Goal: Obtain resource: Download file/media

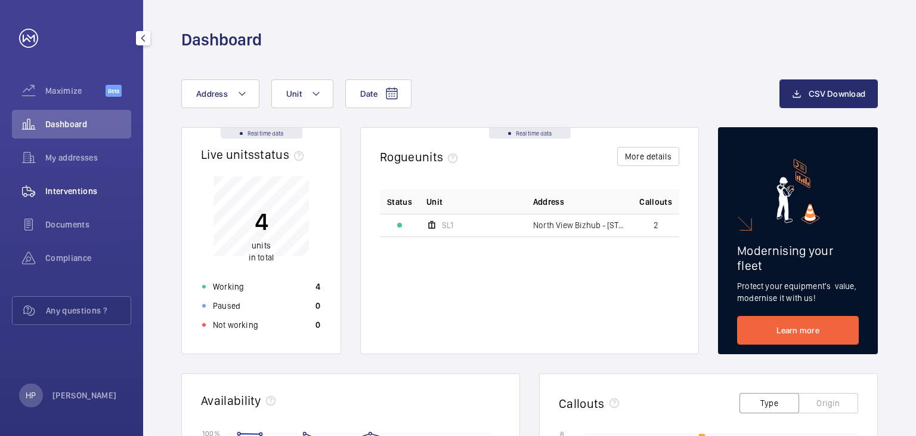
click at [99, 180] on div "Interventions" at bounding box center [71, 191] width 119 height 29
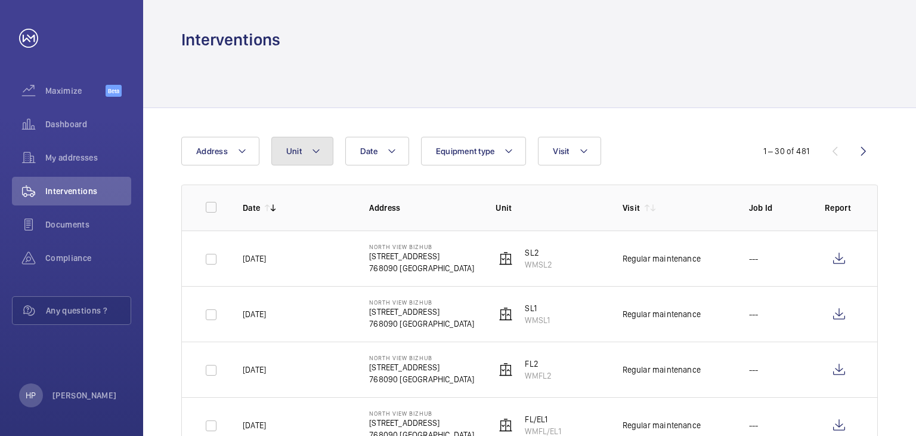
click at [322, 149] on button "Unit" at bounding box center [302, 151] width 62 height 29
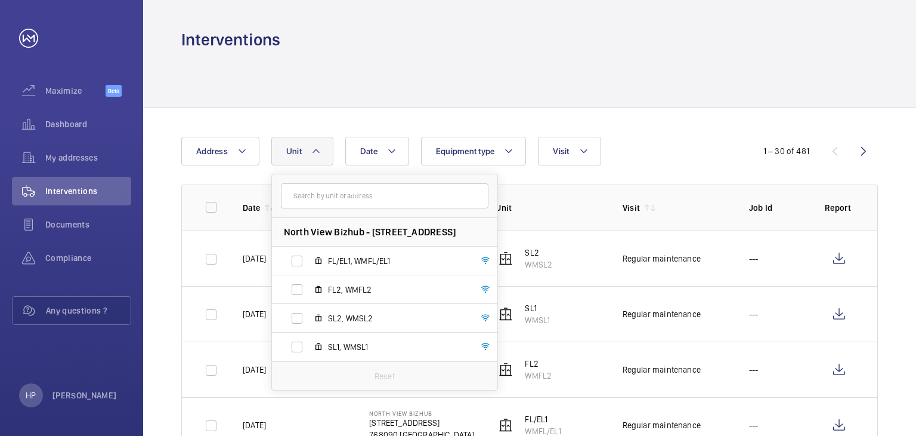
click at [409, 77] on div at bounding box center [529, 79] width 697 height 57
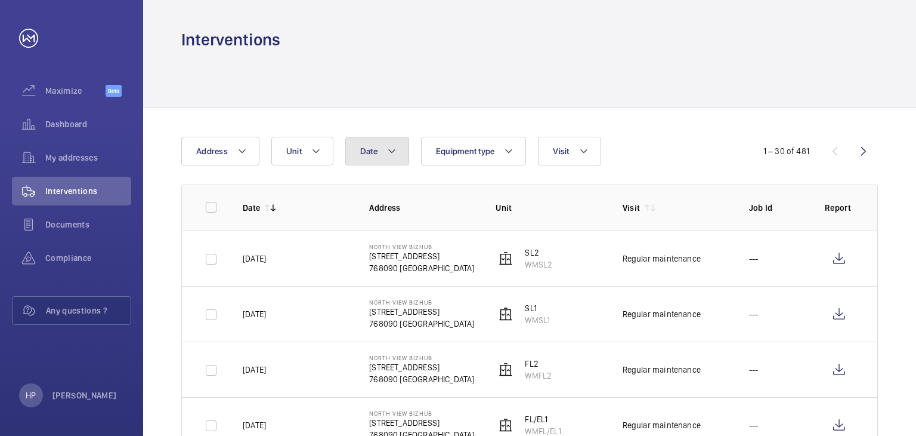
click at [376, 163] on button "Date" at bounding box center [377, 151] width 64 height 29
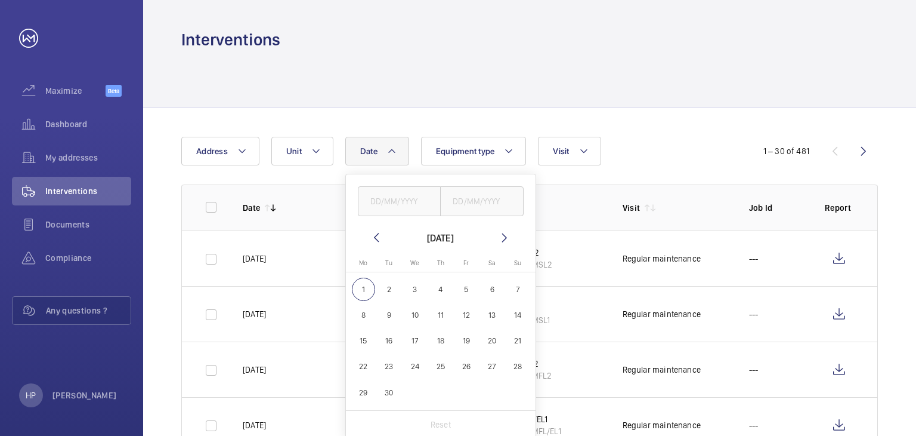
click at [371, 237] on mat-icon at bounding box center [376, 237] width 14 height 14
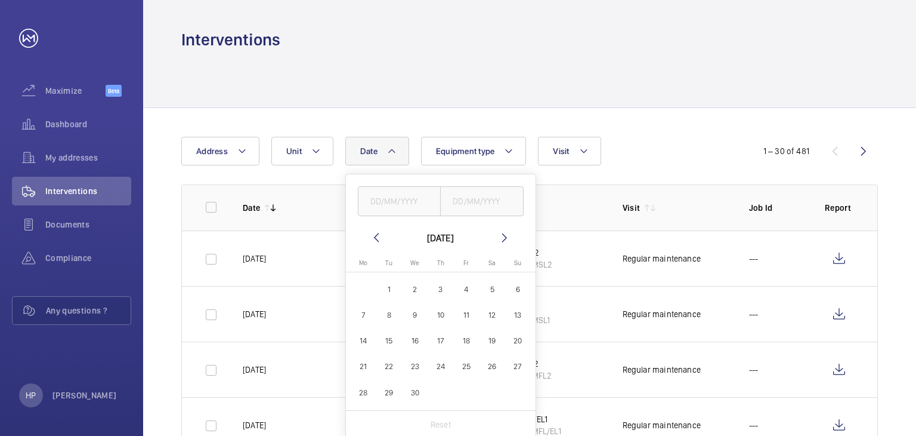
click at [371, 237] on mat-icon at bounding box center [376, 237] width 14 height 14
click at [502, 237] on mat-icon at bounding box center [505, 237] width 14 height 14
click at [492, 289] on span "1" at bounding box center [492, 288] width 23 height 23
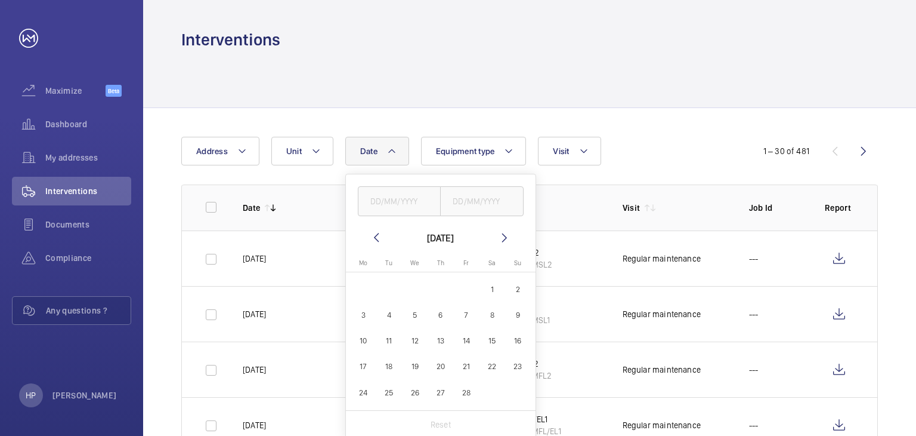
type input "[DATE]"
click at [470, 388] on span "28" at bounding box center [466, 392] width 23 height 23
type input "[DATE]"
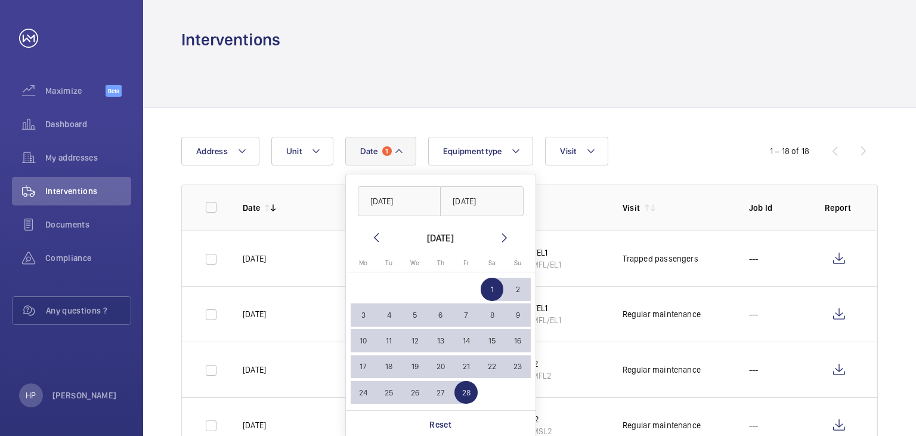
click at [654, 87] on div at bounding box center [529, 79] width 697 height 57
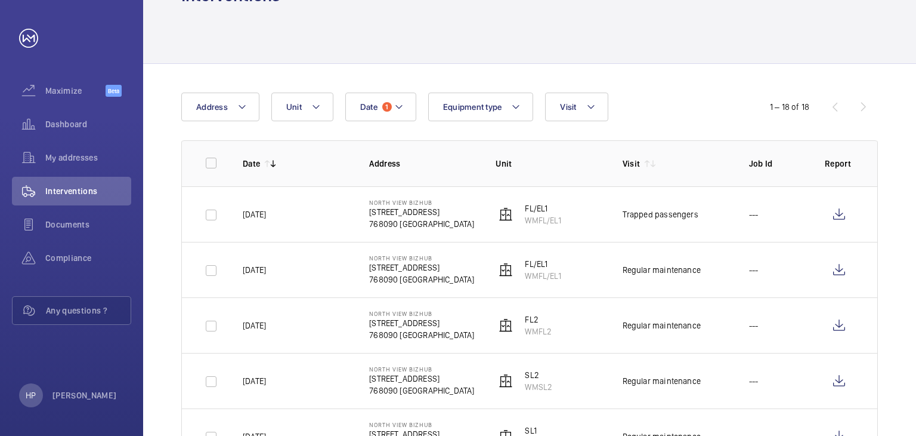
scroll to position [42, 0]
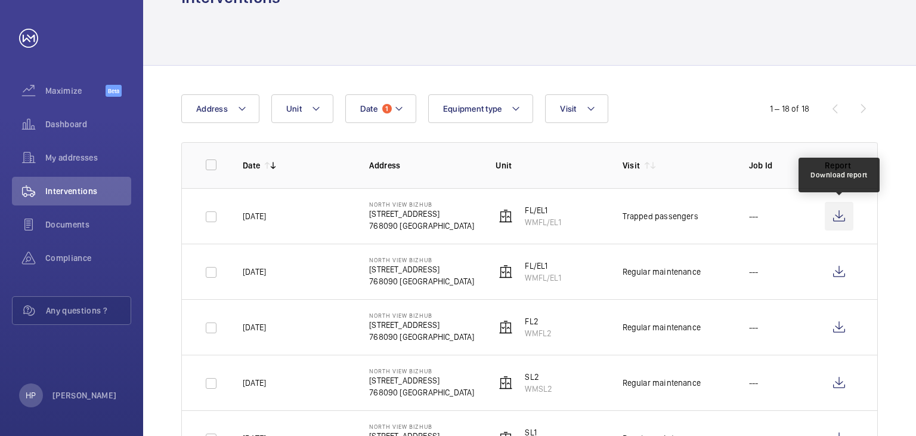
click at [845, 218] on wm-front-icon-button at bounding box center [839, 216] width 29 height 29
drag, startPoint x: 524, startPoint y: 223, endPoint x: 564, endPoint y: 225, distance: 40.6
click at [564, 225] on td "FL/EL1 WMFL/EL1" at bounding box center [540, 215] width 126 height 55
copy p "WMFL/EL1"
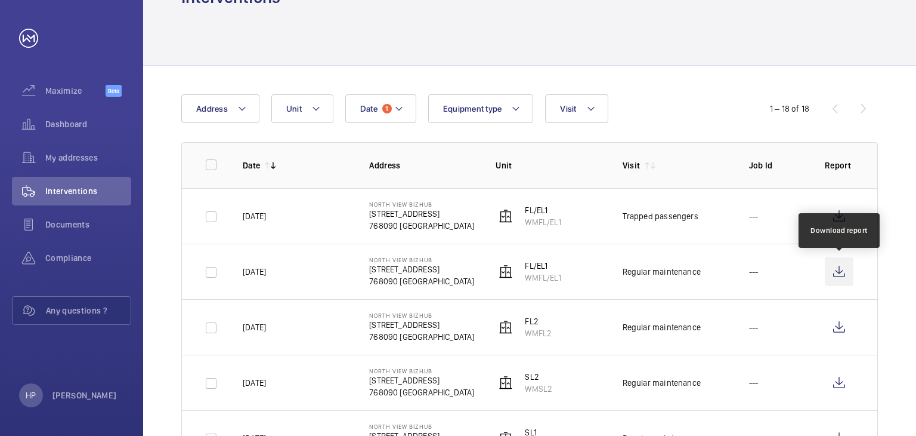
click at [846, 276] on wm-front-icon-button at bounding box center [839, 271] width 29 height 29
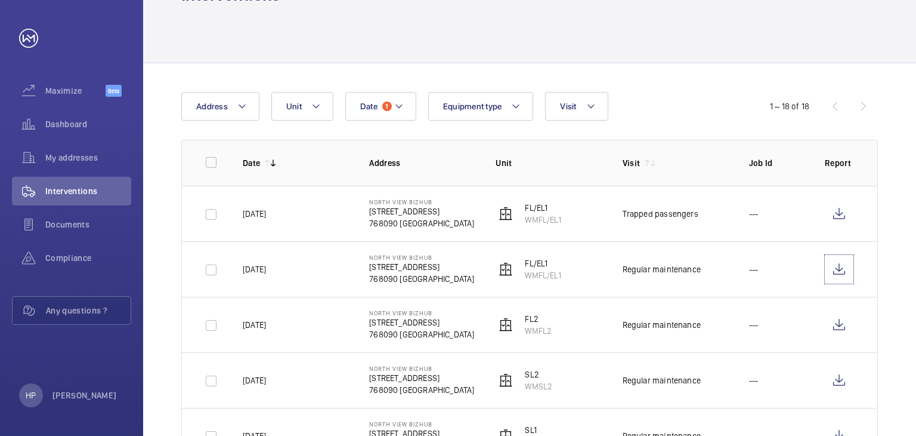
scroll to position [0, 0]
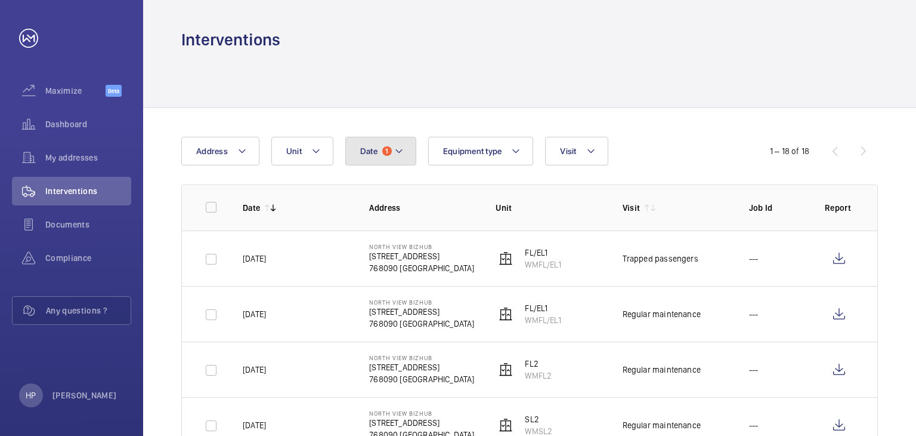
click at [404, 163] on button "Date 1" at bounding box center [380, 151] width 71 height 29
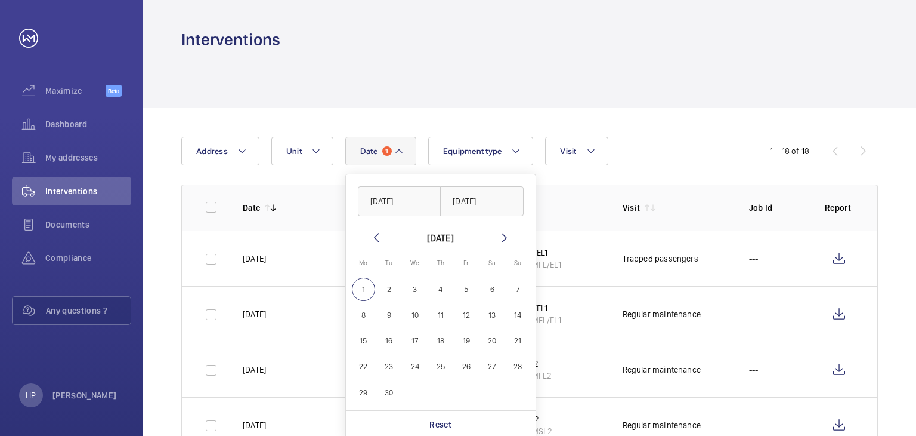
click at [378, 230] on mat-icon at bounding box center [376, 237] width 14 height 14
click at [377, 229] on div "[DATE] [DATE] [DATE] [DATE] Mo [DATE] Tu [DATE] We [DATE] Th [DATE] Fr [DATE] S…" at bounding box center [441, 319] width 190 height 290
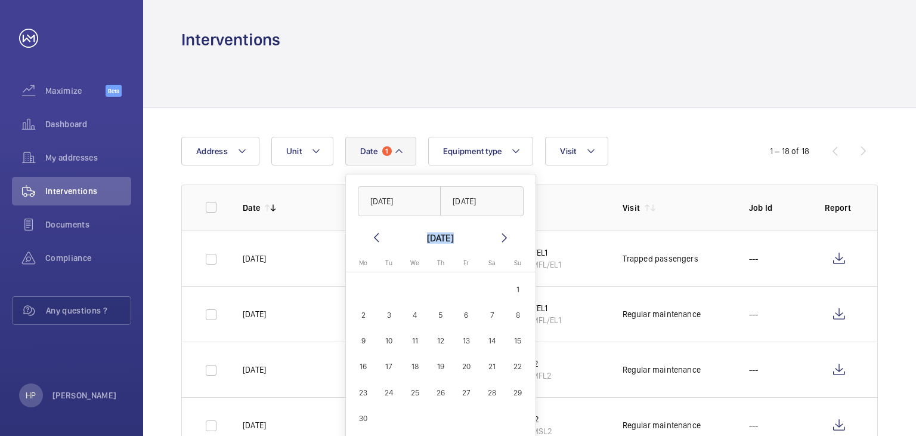
click at [377, 229] on div "[DATE] [DATE] [DATE] [DATE] Mo [DATE] Tu [DATE] We [DATE] Th [DATE] Fr [DATE] S…" at bounding box center [441, 319] width 190 height 290
click at [372, 234] on mat-icon at bounding box center [376, 237] width 14 height 14
click at [496, 294] on span "1" at bounding box center [492, 288] width 23 height 23
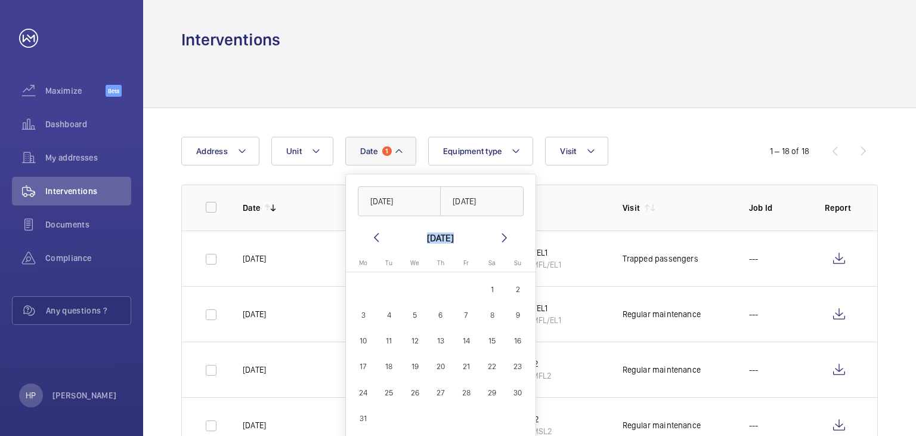
type input "[DATE]"
click at [364, 418] on span "31" at bounding box center [363, 417] width 23 height 23
type input "31/03/2025"
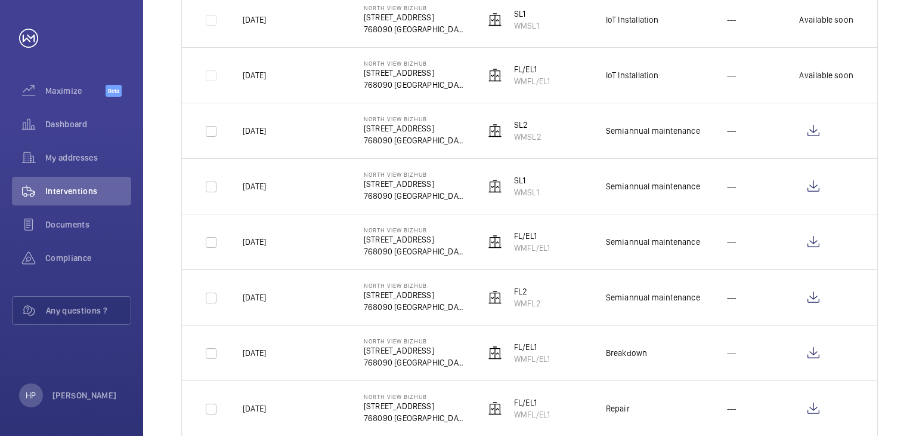
scroll to position [654, 0]
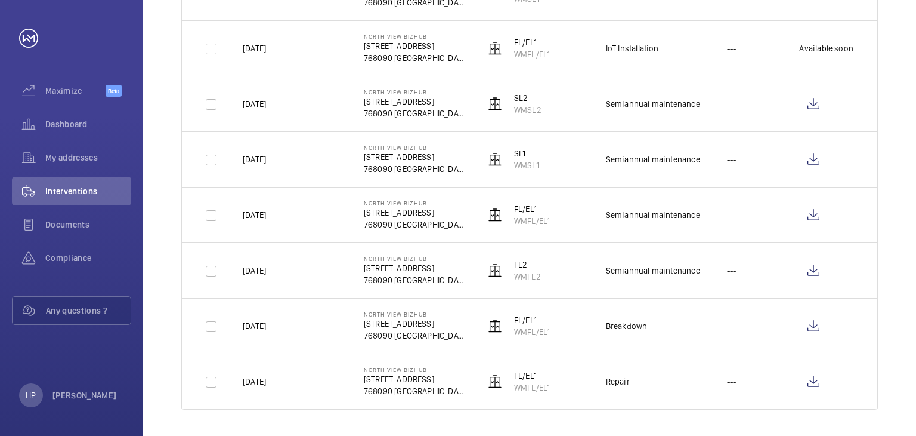
drag, startPoint x: 237, startPoint y: 381, endPoint x: 299, endPoint y: 384, distance: 61.6
click at [299, 384] on td "[DATE]" at bounding box center [284, 381] width 121 height 56
copy p "[DATE]"
drag, startPoint x: 608, startPoint y: 376, endPoint x: 643, endPoint y: 378, distance: 35.2
click at [643, 378] on td "Repair" at bounding box center [647, 381] width 121 height 56
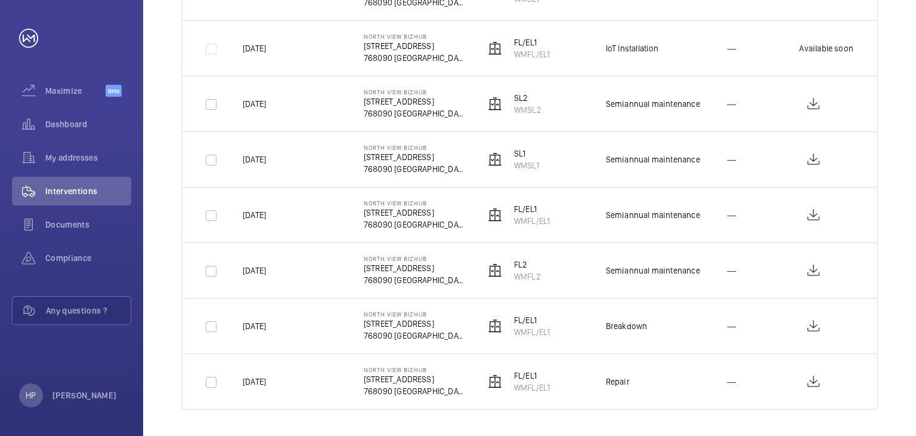
click at [644, 378] on td "Repair" at bounding box center [647, 381] width 121 height 56
drag, startPoint x: 511, startPoint y: 385, endPoint x: 564, endPoint y: 387, distance: 53.1
click at [564, 387] on td "FL/EL1 WMFL/EL1" at bounding box center [526, 381] width 121 height 56
copy p "WMFL/EL1"
click at [817, 379] on wm-front-icon-button at bounding box center [814, 381] width 29 height 29
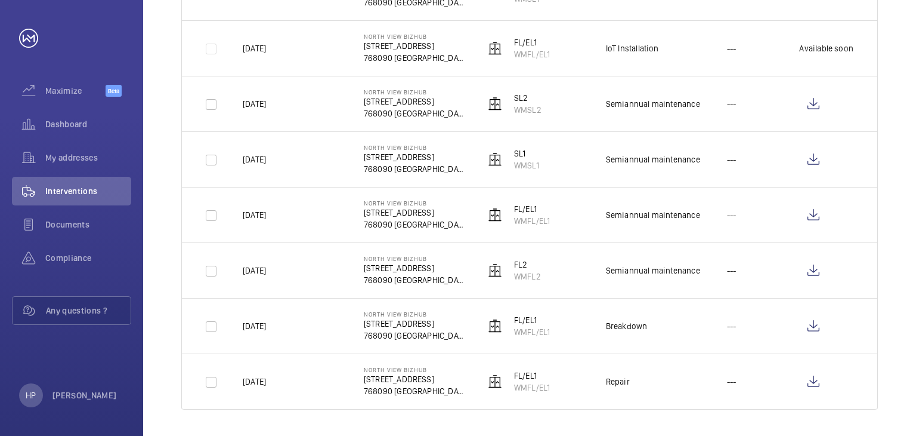
click at [556, 328] on td "FL/EL1 WMFL/EL1" at bounding box center [526, 325] width 121 height 55
drag, startPoint x: 511, startPoint y: 328, endPoint x: 557, endPoint y: 331, distance: 46.0
click at [557, 331] on td "FL/EL1 WMFL/EL1" at bounding box center [526, 325] width 121 height 55
click at [561, 329] on td "FL/EL1 WMFL/EL1" at bounding box center [526, 325] width 121 height 55
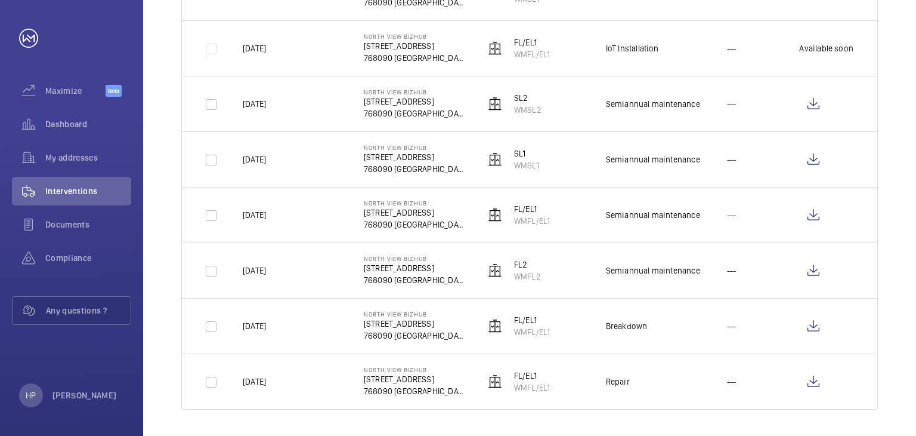
drag, startPoint x: 511, startPoint y: 329, endPoint x: 555, endPoint y: 339, distance: 45.9
click at [555, 339] on td "FL/EL1 WMFL/EL1" at bounding box center [526, 325] width 121 height 55
copy p "WMFL/EL1"
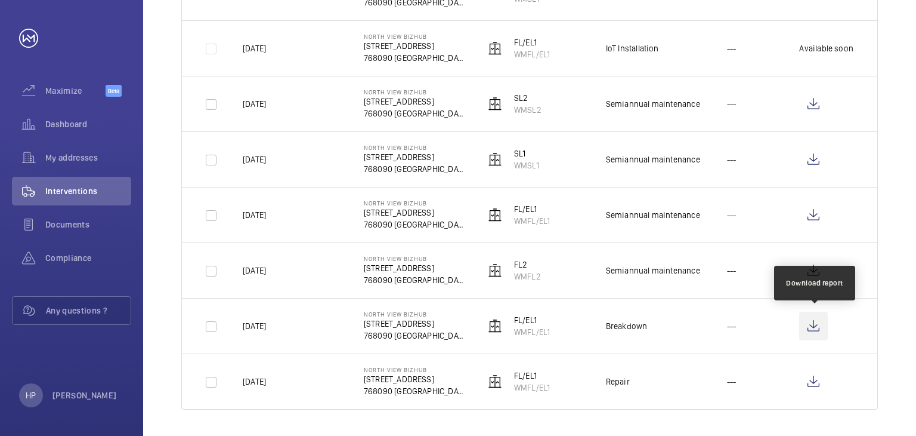
click at [819, 337] on wm-front-icon-button at bounding box center [814, 325] width 29 height 29
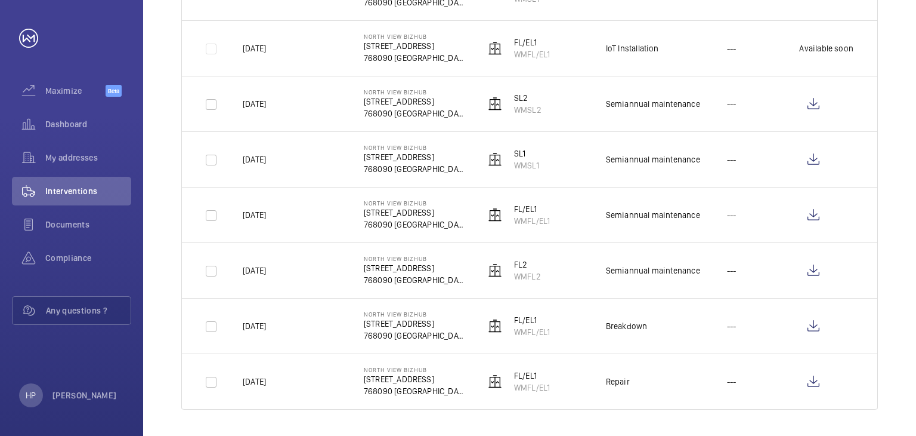
click at [241, 264] on td "[DATE]" at bounding box center [284, 269] width 121 height 55
drag, startPoint x: 243, startPoint y: 266, endPoint x: 296, endPoint y: 274, distance: 53.2
click at [296, 274] on td "[DATE]" at bounding box center [284, 269] width 121 height 55
copy p "[DATE]"
drag, startPoint x: 608, startPoint y: 266, endPoint x: 709, endPoint y: 275, distance: 101.8
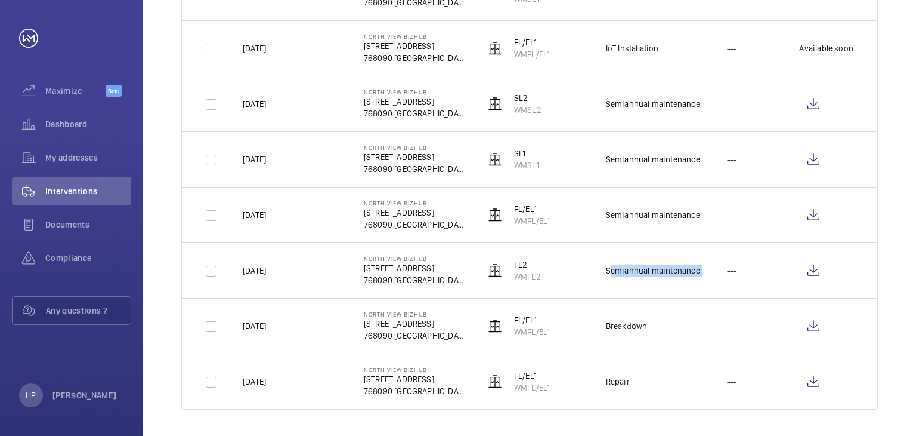
click at [0, 0] on tr "[DATE] North View Bizhub [STREET_ADDRESS] Semiannual maintenance ---" at bounding box center [0, 0] width 0 height 0
copy div "Semiannual maintenance"
click at [715, 261] on td "---" at bounding box center [744, 269] width 73 height 55
drag, startPoint x: 508, startPoint y: 275, endPoint x: 550, endPoint y: 274, distance: 41.8
click at [550, 274] on td "FL2 WMFL2" at bounding box center [526, 269] width 121 height 55
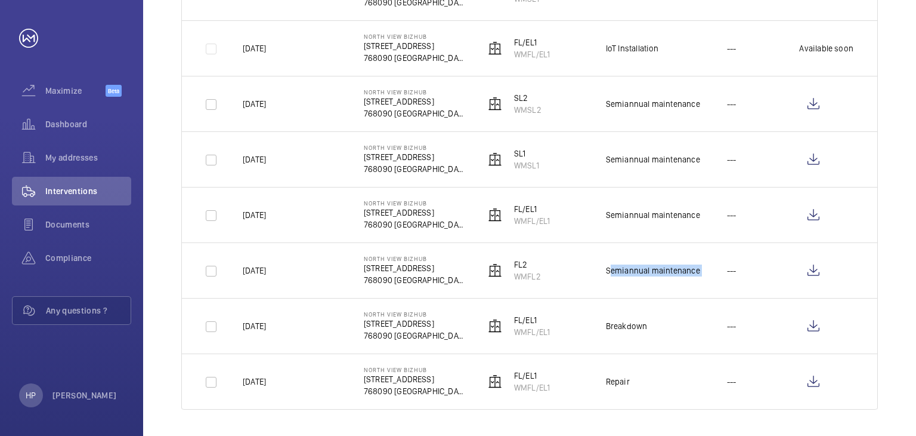
copy p "WMFL2"
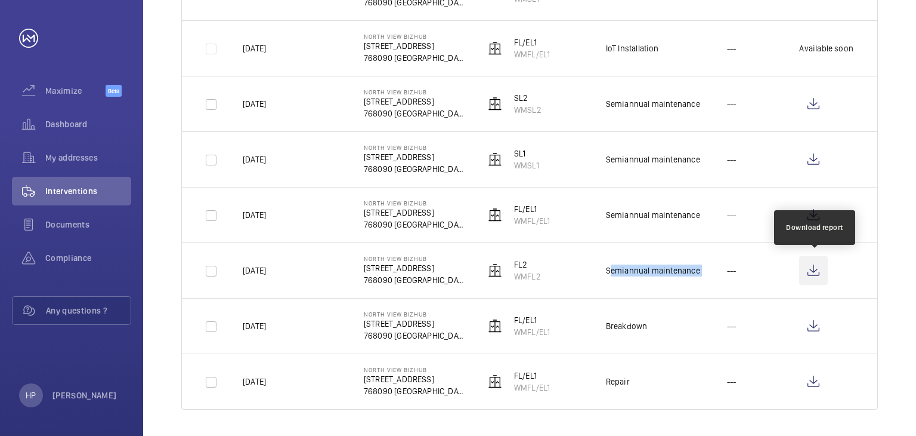
click at [810, 276] on wm-front-icon-button at bounding box center [814, 270] width 29 height 29
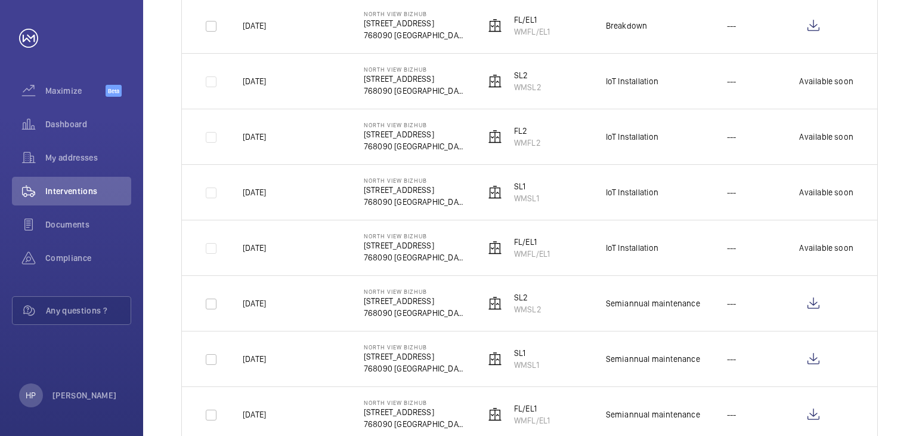
scroll to position [475, 0]
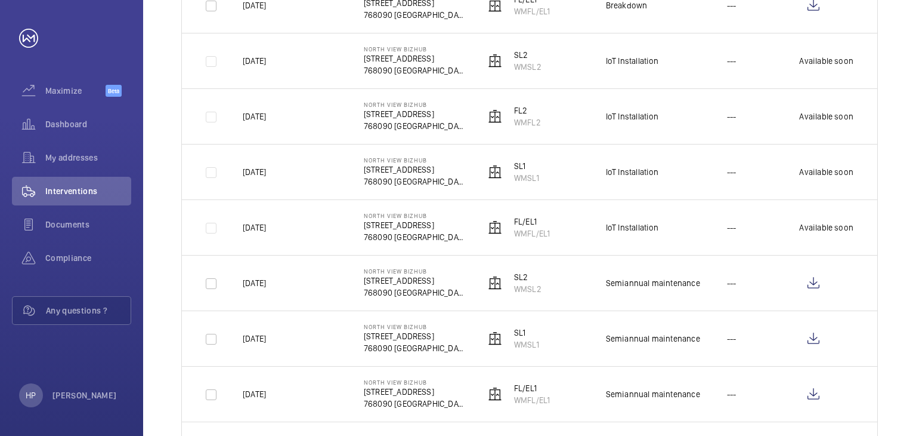
drag, startPoint x: 243, startPoint y: 391, endPoint x: 298, endPoint y: 392, distance: 54.3
click at [298, 392] on td "[DATE]" at bounding box center [284, 393] width 121 height 55
copy p "[DATE]"
drag, startPoint x: 606, startPoint y: 390, endPoint x: 704, endPoint y: 402, distance: 98.5
click at [704, 402] on td "Semiannual maintenance" at bounding box center [647, 393] width 121 height 55
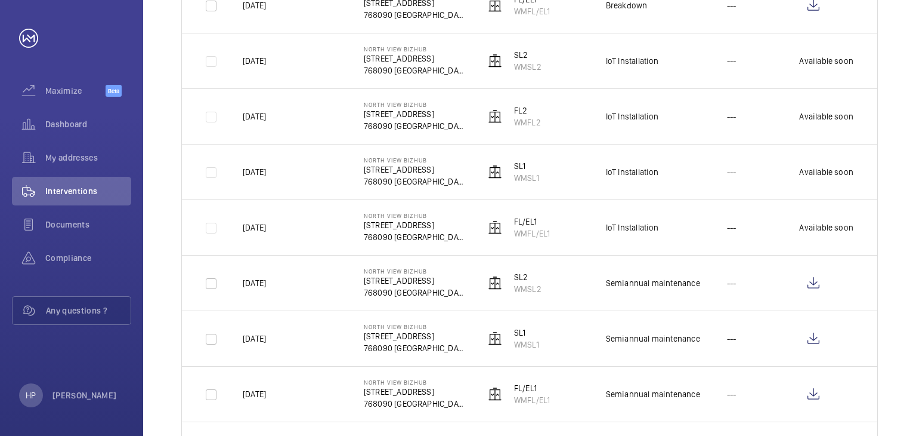
copy div "Semiannual maintenance"
drag, startPoint x: 550, startPoint y: 398, endPoint x: 510, endPoint y: 396, distance: 40.6
click at [510, 396] on wm-front-device-cell "FL/EL1 WMFL/EL1" at bounding box center [517, 394] width 65 height 24
copy p "WMFL/EL1"
click at [811, 392] on wm-front-icon-button at bounding box center [814, 393] width 29 height 29
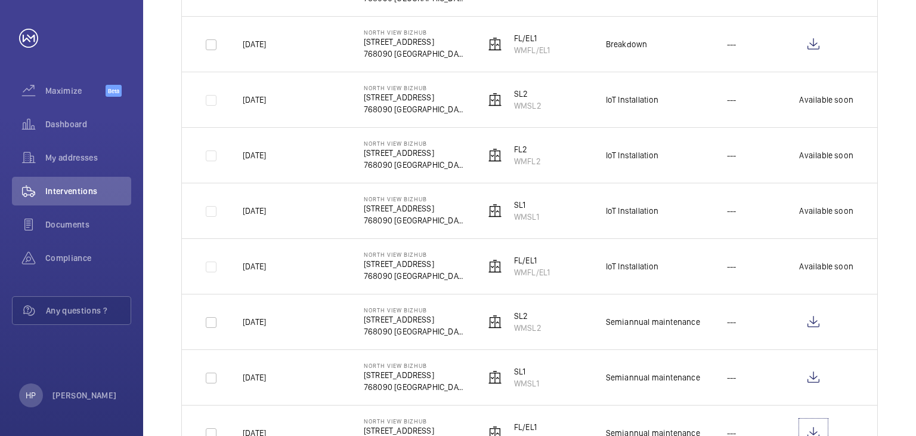
scroll to position [415, 0]
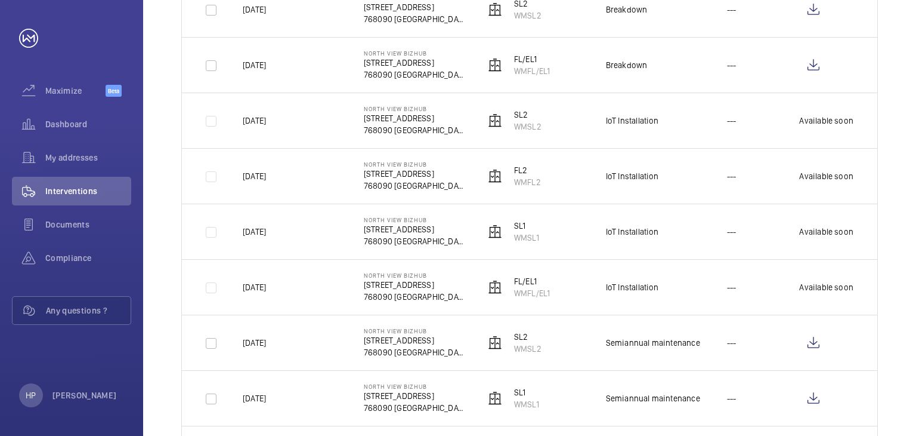
drag, startPoint x: 243, startPoint y: 392, endPoint x: 291, endPoint y: 399, distance: 48.9
click at [291, 399] on td "[DATE]" at bounding box center [284, 397] width 121 height 55
drag, startPoint x: 515, startPoint y: 402, endPoint x: 544, endPoint y: 408, distance: 29.4
click at [544, 408] on td "SL1 WMSL1" at bounding box center [526, 397] width 121 height 55
click at [813, 399] on wm-front-icon-button at bounding box center [814, 398] width 29 height 29
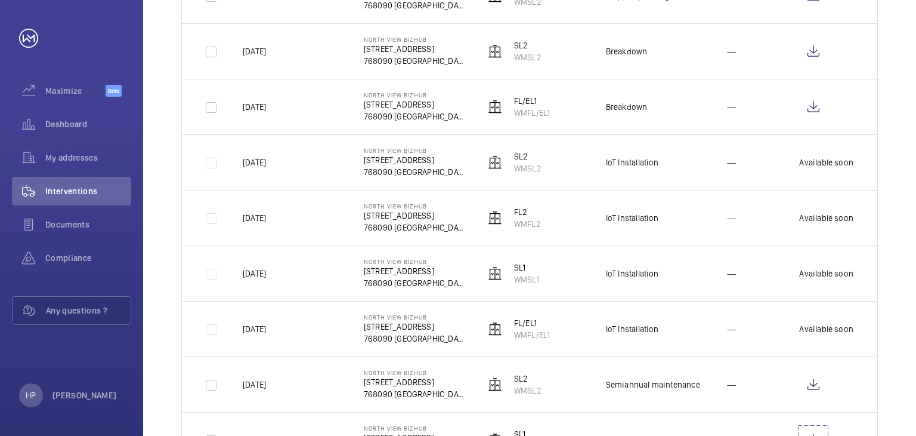
scroll to position [356, 0]
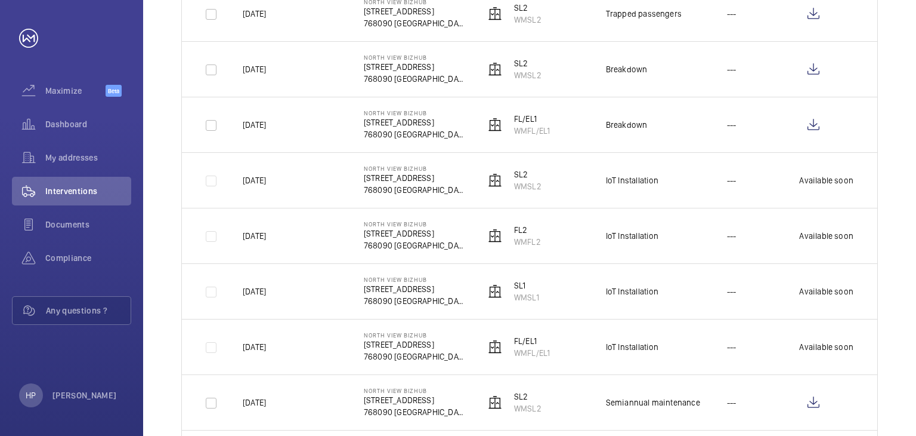
drag, startPoint x: 243, startPoint y: 399, endPoint x: 308, endPoint y: 406, distance: 65.5
click at [308, 406] on td "[DATE]" at bounding box center [284, 401] width 121 height 55
drag, startPoint x: 512, startPoint y: 406, endPoint x: 548, endPoint y: 404, distance: 35.9
click at [548, 404] on td "SL2 WMSL2" at bounding box center [526, 401] width 121 height 55
click at [812, 401] on wm-front-icon-button at bounding box center [814, 402] width 29 height 29
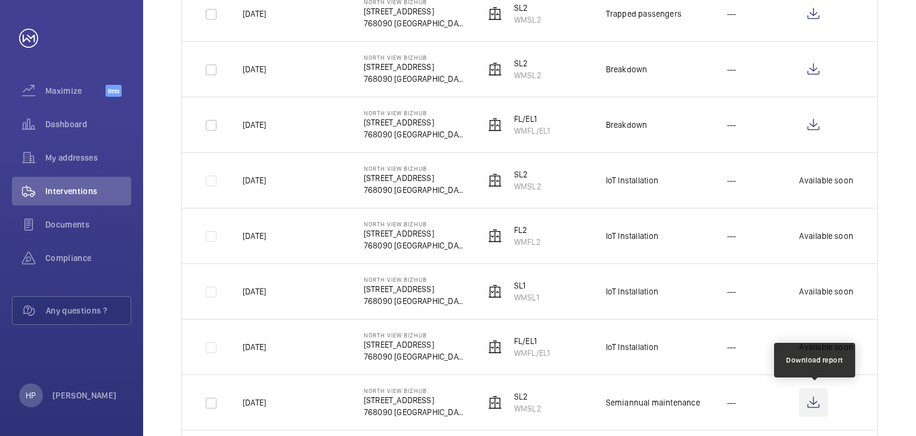
click at [812, 404] on wm-front-icon-button at bounding box center [814, 402] width 29 height 29
click at [266, 350] on p "[DATE]" at bounding box center [254, 347] width 23 height 12
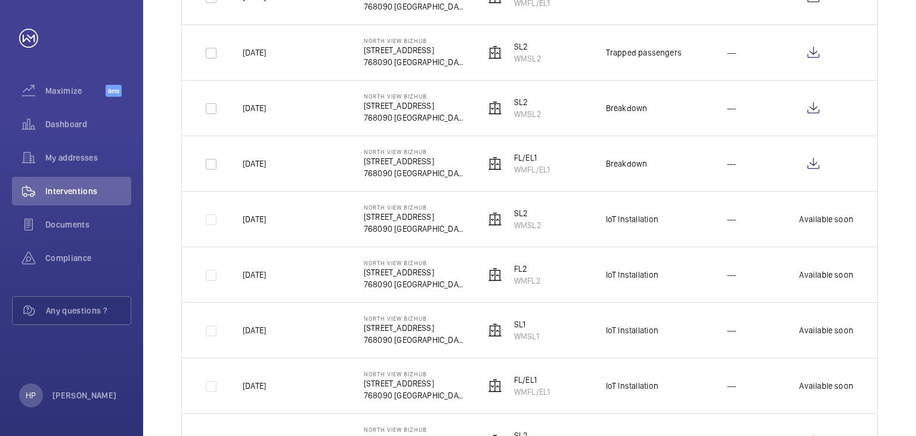
scroll to position [296, 0]
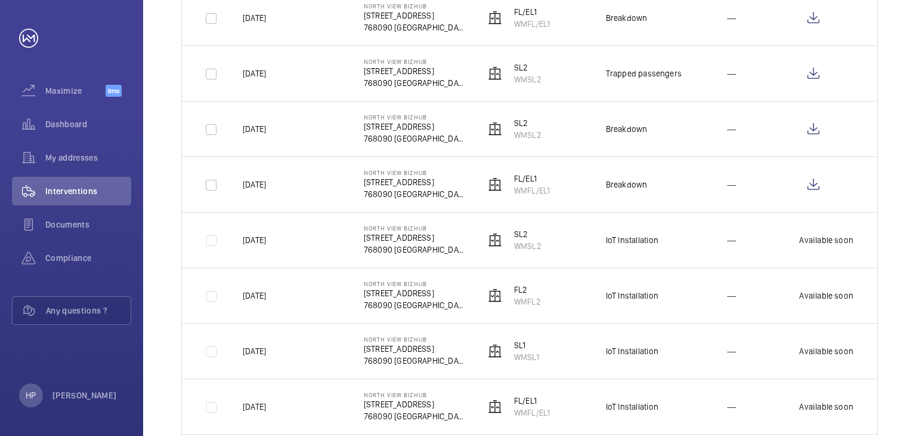
drag, startPoint x: 285, startPoint y: 404, endPoint x: 239, endPoint y: 405, distance: 45.4
click at [239, 405] on td "[DATE]" at bounding box center [284, 405] width 121 height 55
drag, startPoint x: 513, startPoint y: 412, endPoint x: 558, endPoint y: 416, distance: 44.9
click at [558, 416] on td "FL/EL1 WMFL/EL1" at bounding box center [526, 405] width 121 height 55
drag, startPoint x: 607, startPoint y: 349, endPoint x: 672, endPoint y: 354, distance: 65.2
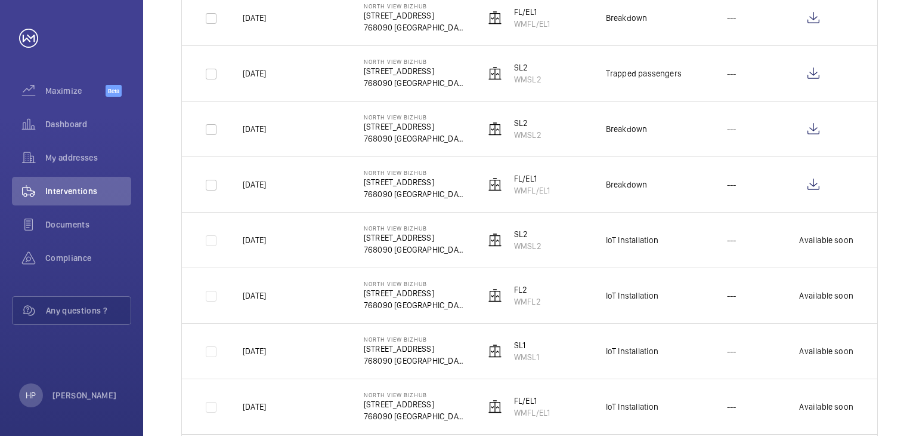
click at [672, 354] on td "IoT Installation" at bounding box center [647, 350] width 121 height 55
drag, startPoint x: 798, startPoint y: 349, endPoint x: 876, endPoint y: 351, distance: 78.2
click at [876, 351] on td "Available soon" at bounding box center [828, 350] width 97 height 55
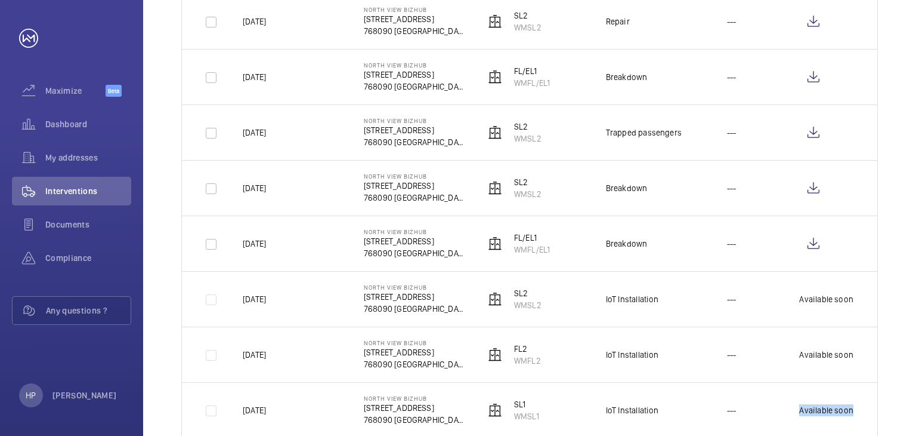
scroll to position [236, 0]
drag, startPoint x: 243, startPoint y: 351, endPoint x: 305, endPoint y: 356, distance: 62.8
click at [305, 356] on td "[DATE]" at bounding box center [284, 354] width 121 height 55
drag, startPoint x: 513, startPoint y: 359, endPoint x: 552, endPoint y: 362, distance: 39.5
click at [552, 362] on td "FL2 WMFL2" at bounding box center [526, 354] width 121 height 55
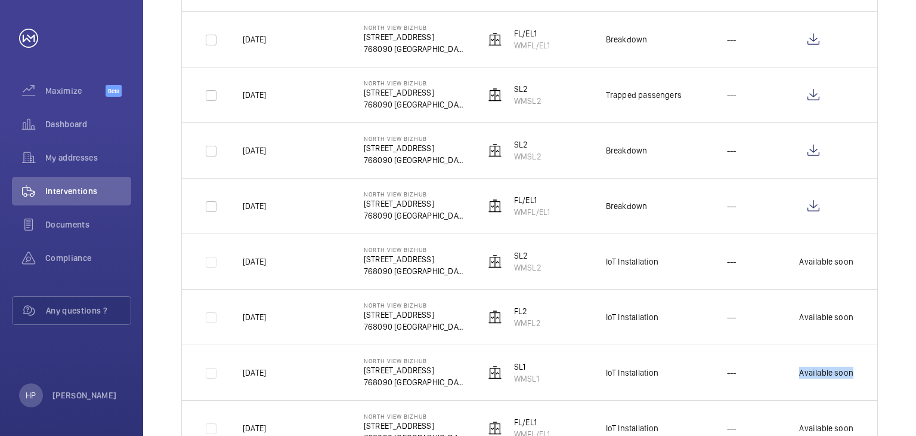
scroll to position [334, 0]
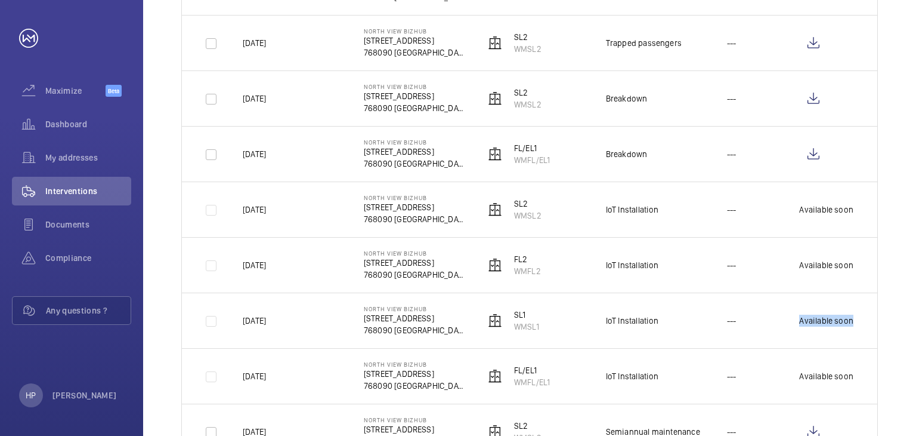
drag, startPoint x: 242, startPoint y: 417, endPoint x: 344, endPoint y: 434, distance: 102.8
click at [0, 0] on tbody "[DATE] North View Bizhub [STREET_ADDRESS] WMSL2 Repair --- [DATE] North View Bi…" at bounding box center [0, 0] width 0 height 0
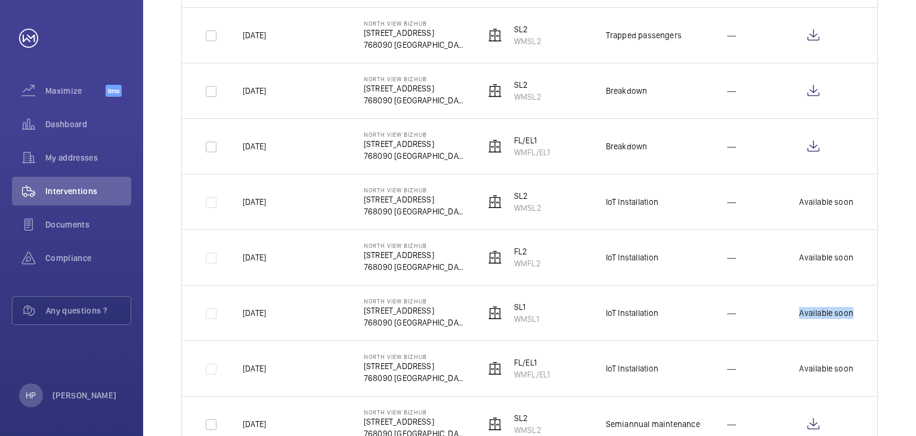
click at [322, 332] on td "[DATE]" at bounding box center [284, 312] width 121 height 55
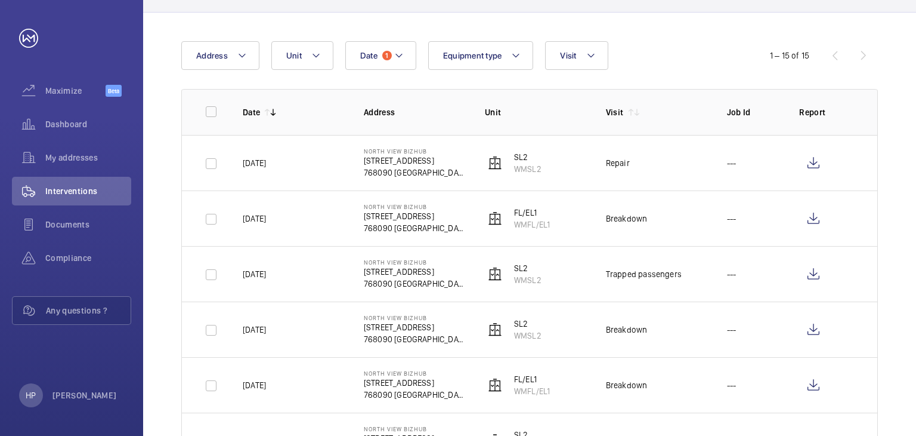
scroll to position [155, 0]
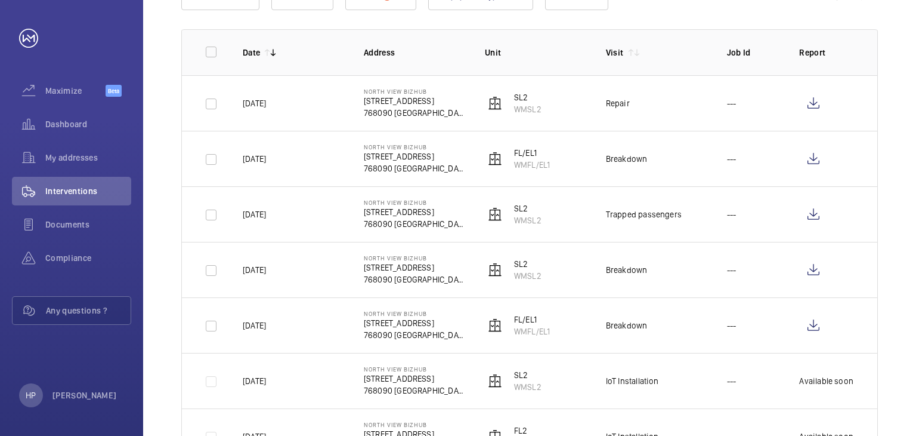
drag, startPoint x: 516, startPoint y: 389, endPoint x: 542, endPoint y: 387, distance: 26.3
click at [542, 387] on td "SL2 WMSL2" at bounding box center [526, 380] width 121 height 55
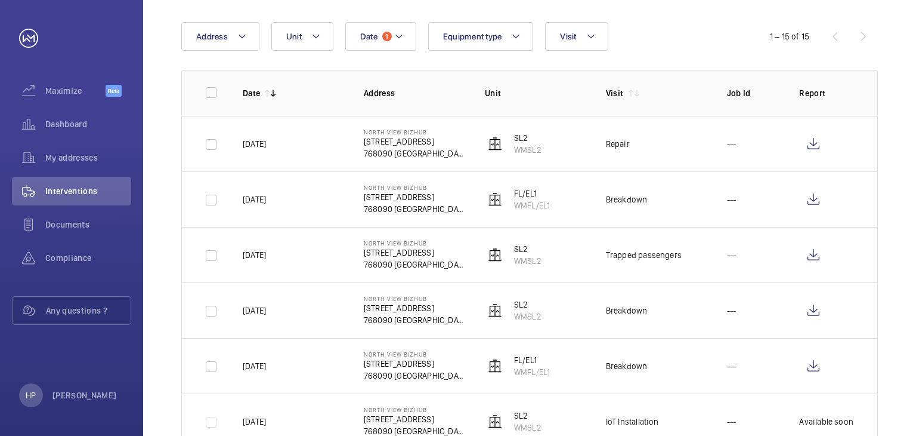
scroll to position [95, 0]
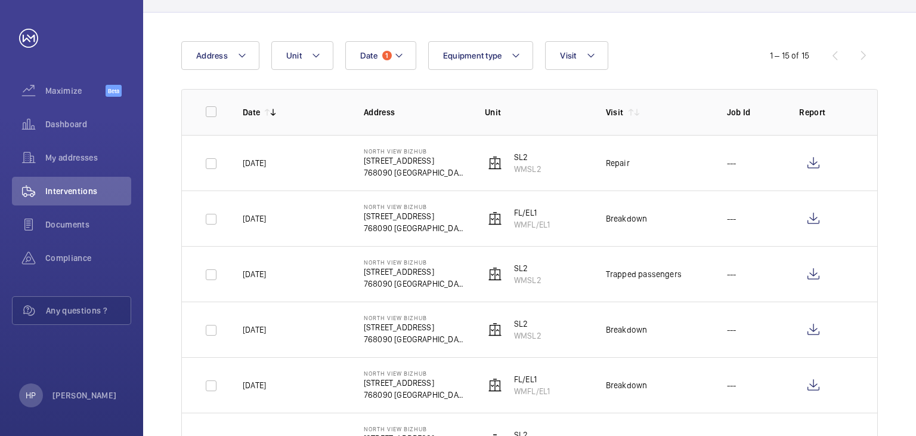
drag, startPoint x: 291, startPoint y: 382, endPoint x: 240, endPoint y: 384, distance: 50.7
click at [240, 384] on td "[DATE]" at bounding box center [284, 384] width 121 height 55
click at [237, 383] on td "[DATE]" at bounding box center [284, 384] width 121 height 55
drag, startPoint x: 284, startPoint y: 385, endPoint x: 245, endPoint y: 387, distance: 39.5
click at [245, 387] on p "[DATE]" at bounding box center [254, 385] width 23 height 12
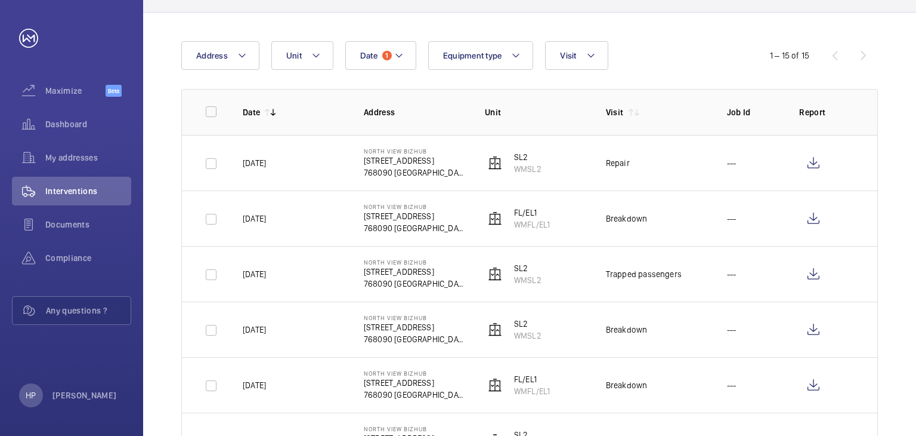
click at [259, 385] on p "[DATE]" at bounding box center [254, 385] width 23 height 12
drag, startPoint x: 285, startPoint y: 384, endPoint x: 241, endPoint y: 387, distance: 44.3
click at [241, 387] on td "[DATE]" at bounding box center [284, 384] width 121 height 55
drag, startPoint x: 511, startPoint y: 390, endPoint x: 551, endPoint y: 391, distance: 40.6
click at [551, 391] on td "FL/EL1 WMFL/EL1" at bounding box center [526, 384] width 121 height 55
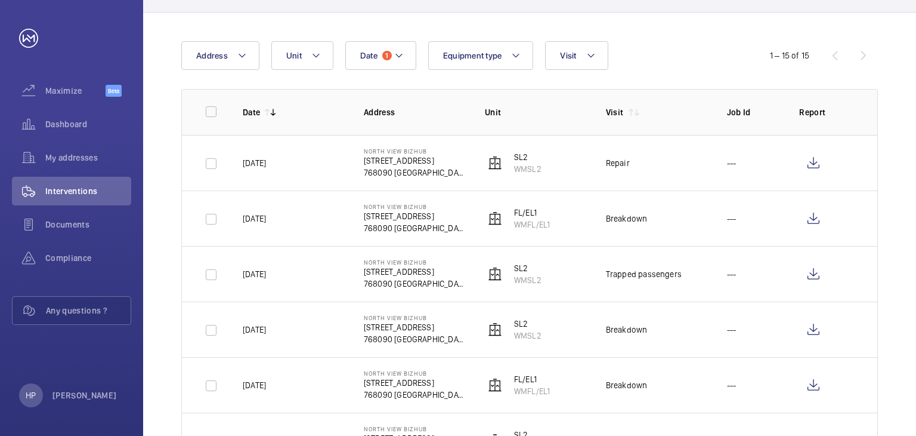
click at [747, 384] on td "---" at bounding box center [744, 384] width 73 height 55
click at [826, 387] on wm-front-icon-button at bounding box center [814, 385] width 29 height 29
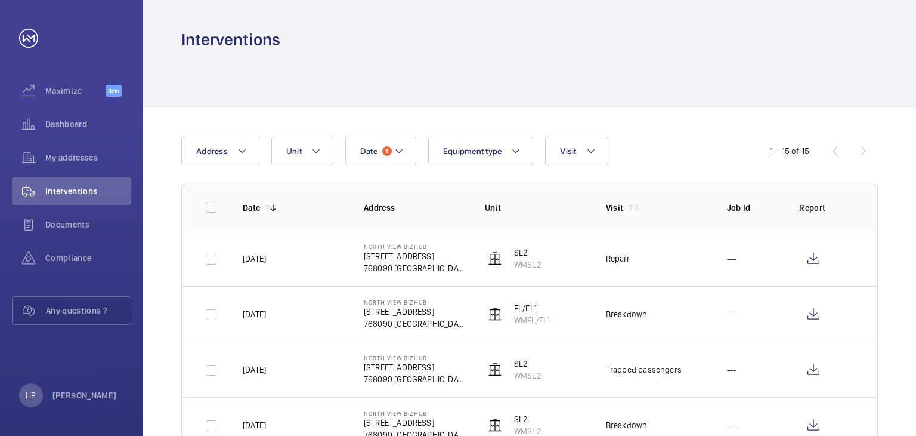
scroll to position [60, 0]
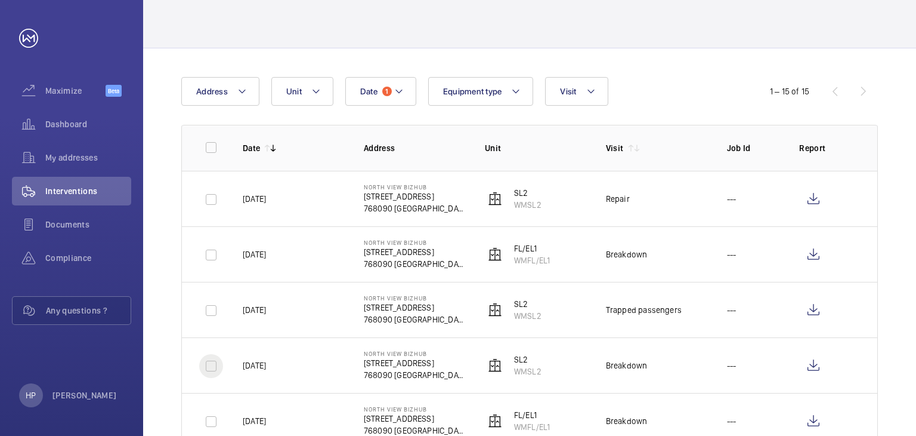
drag, startPoint x: 240, startPoint y: 362, endPoint x: 198, endPoint y: 361, distance: 41.8
click at [0, 0] on tr "[DATE] North View Bizhub [STREET_ADDRESS] WMSL2 Breakdown ---" at bounding box center [0, 0] width 0 height 0
click at [209, 365] on input "checkbox" at bounding box center [211, 366] width 24 height 24
checkbox input "true"
click at [835, 98] on button "Download 1 report" at bounding box center [832, 91] width 94 height 29
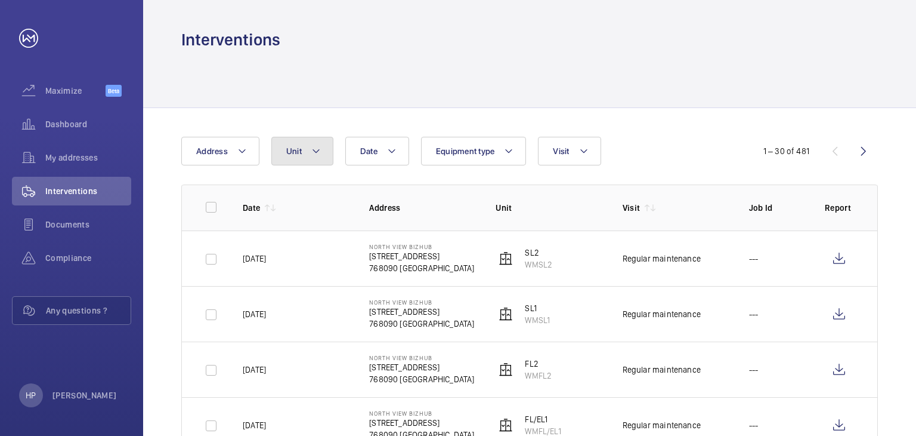
click at [317, 152] on mat-icon at bounding box center [316, 151] width 10 height 14
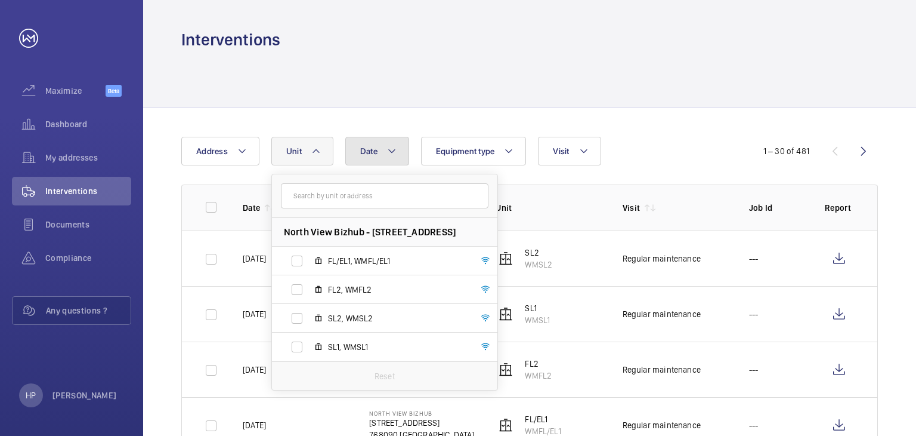
click at [375, 158] on button "Date" at bounding box center [377, 151] width 64 height 29
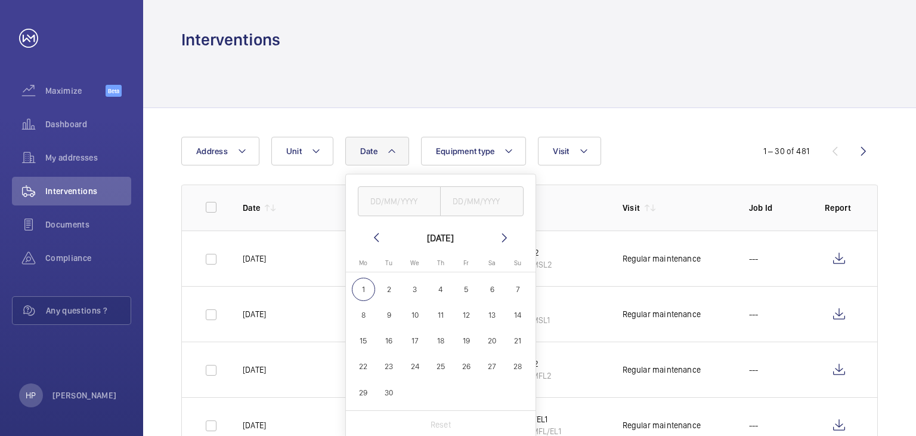
drag, startPoint x: 382, startPoint y: 230, endPoint x: 376, endPoint y: 231, distance: 6.0
click at [382, 230] on wm-front-date-range-picker-header "[DATE]" at bounding box center [440, 237] width 143 height 14
click at [375, 232] on mat-icon at bounding box center [376, 237] width 14 height 14
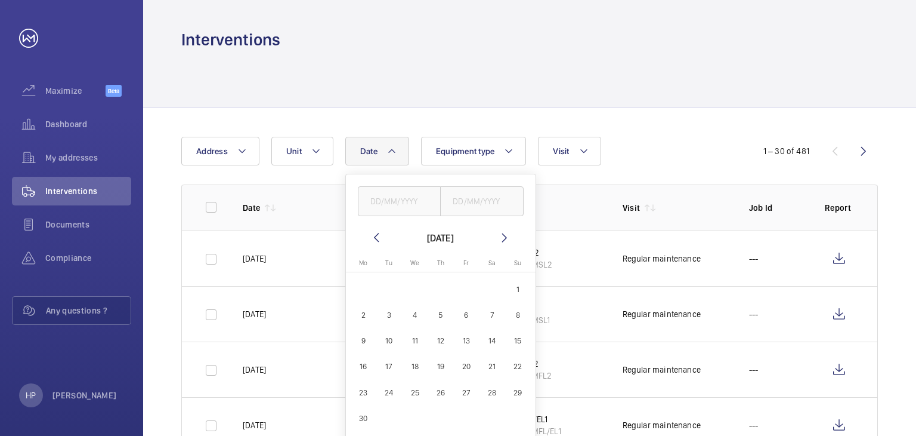
click at [375, 232] on mat-icon at bounding box center [376, 237] width 14 height 14
click at [492, 285] on span "1" at bounding box center [492, 288] width 23 height 23
type input "[DATE]"
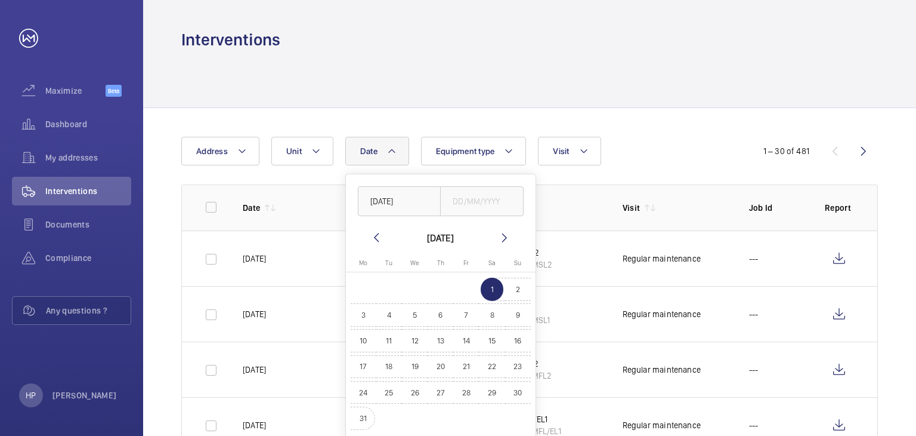
click at [363, 412] on span "31" at bounding box center [363, 417] width 23 height 23
type input "31/03/2025"
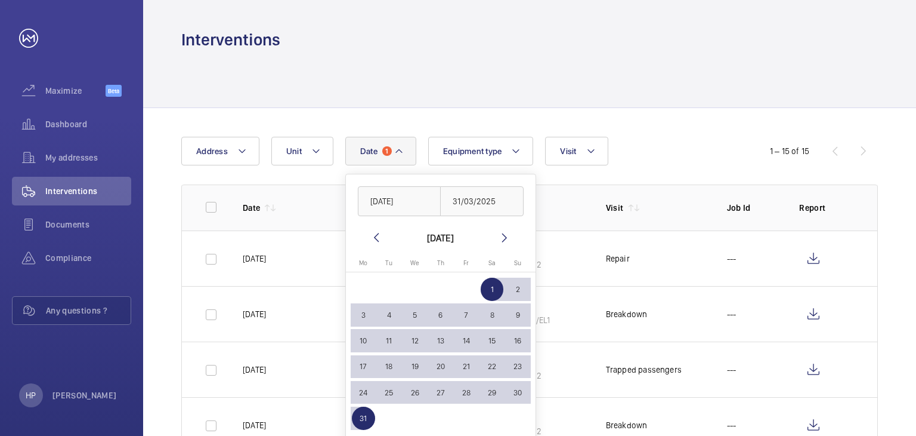
click at [308, 87] on div at bounding box center [529, 79] width 697 height 57
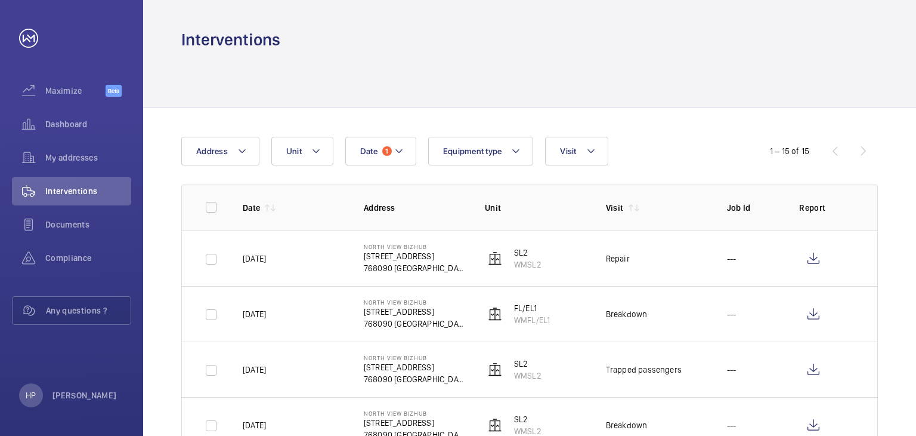
scroll to position [60, 0]
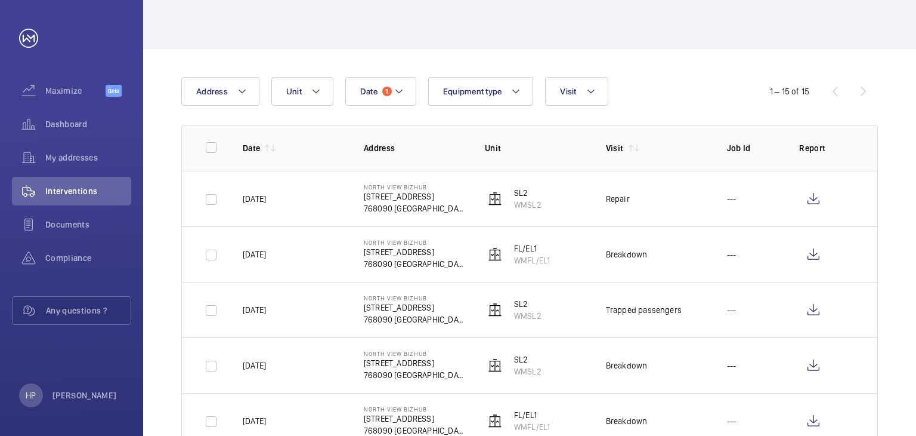
drag, startPoint x: 511, startPoint y: 370, endPoint x: 545, endPoint y: 370, distance: 34.6
click at [545, 370] on td "SL2 WMSL2" at bounding box center [526, 364] width 121 height 55
click at [820, 370] on wm-front-icon-button at bounding box center [814, 365] width 29 height 29
drag, startPoint x: 284, startPoint y: 311, endPoint x: 239, endPoint y: 312, distance: 45.4
click at [239, 312] on td "[DATE]" at bounding box center [284, 309] width 121 height 55
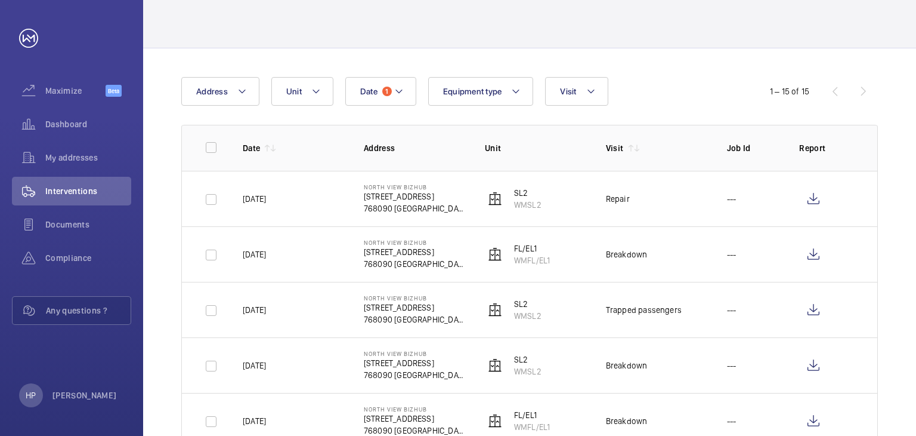
drag, startPoint x: 514, startPoint y: 314, endPoint x: 545, endPoint y: 316, distance: 31.7
click at [545, 316] on td "SL2 WMSL2" at bounding box center [526, 309] width 121 height 55
click at [820, 307] on wm-front-icon-button at bounding box center [814, 309] width 29 height 29
drag, startPoint x: 287, startPoint y: 254, endPoint x: 231, endPoint y: 248, distance: 56.4
click at [231, 248] on td "[DATE]" at bounding box center [284, 253] width 121 height 55
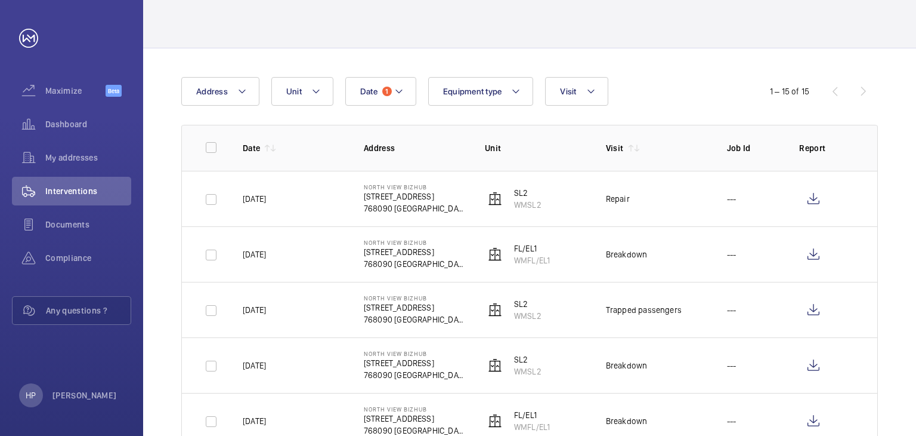
drag, startPoint x: 551, startPoint y: 260, endPoint x: 516, endPoint y: 266, distance: 36.2
click at [516, 266] on td "FL/EL1 WMFL/EL1" at bounding box center [526, 253] width 121 height 55
click at [811, 255] on wm-front-icon-button at bounding box center [814, 254] width 29 height 29
drag, startPoint x: 243, startPoint y: 198, endPoint x: 311, endPoint y: 206, distance: 67.9
click at [311, 206] on td "[DATE]" at bounding box center [284, 198] width 121 height 55
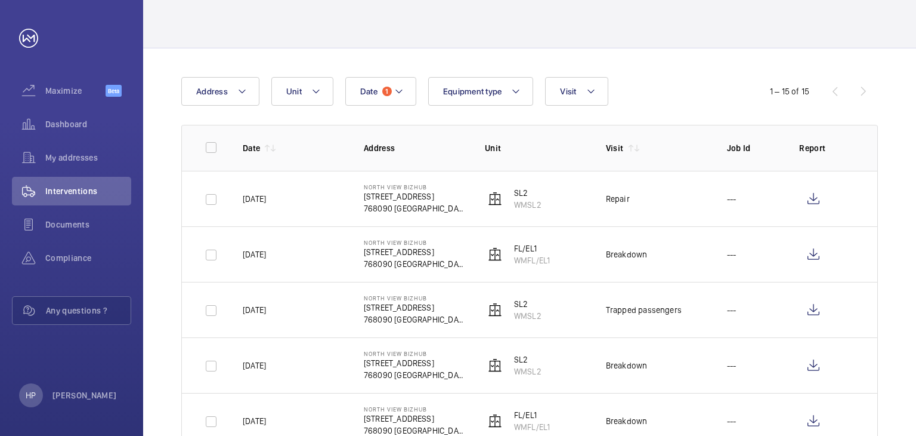
drag, startPoint x: 607, startPoint y: 197, endPoint x: 642, endPoint y: 199, distance: 35.3
click at [642, 199] on td "Repair" at bounding box center [647, 198] width 121 height 55
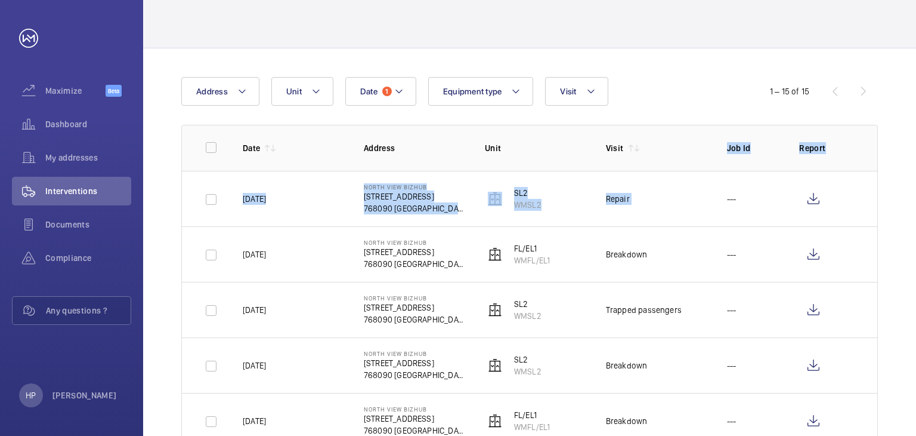
drag, startPoint x: 729, startPoint y: 175, endPoint x: 729, endPoint y: 184, distance: 9.5
click at [676, 206] on td "Repair" at bounding box center [647, 198] width 121 height 55
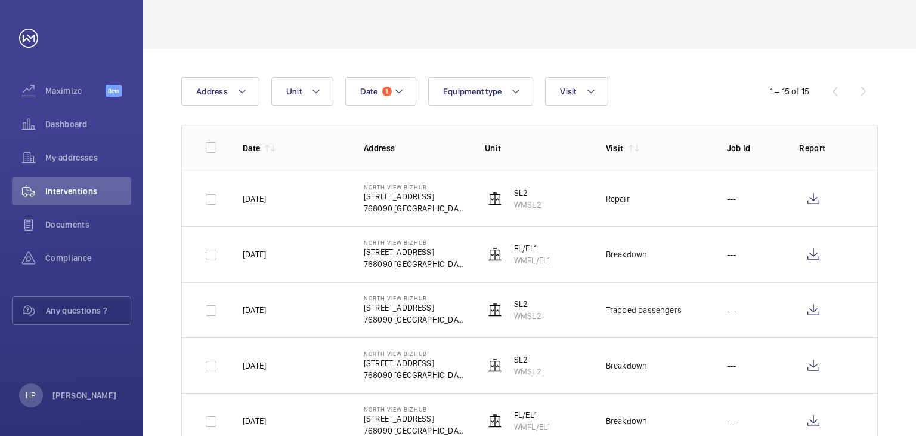
drag, startPoint x: 636, startPoint y: 198, endPoint x: 601, endPoint y: 196, distance: 35.2
click at [601, 196] on td "Repair" at bounding box center [647, 198] width 121 height 55
drag, startPoint x: 544, startPoint y: 203, endPoint x: 515, endPoint y: 204, distance: 29.2
click at [515, 204] on td "SL2 WMSL2" at bounding box center [526, 198] width 121 height 55
click at [826, 197] on wm-front-icon-button at bounding box center [814, 198] width 29 height 29
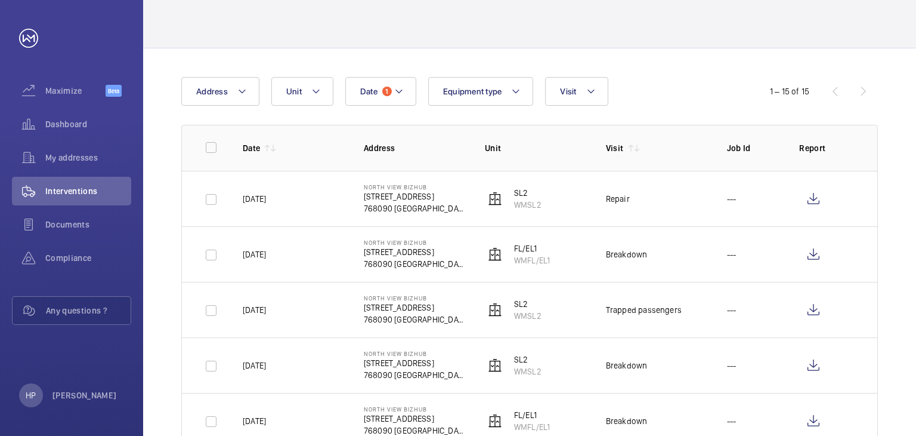
click at [294, 3] on div at bounding box center [529, 19] width 697 height 57
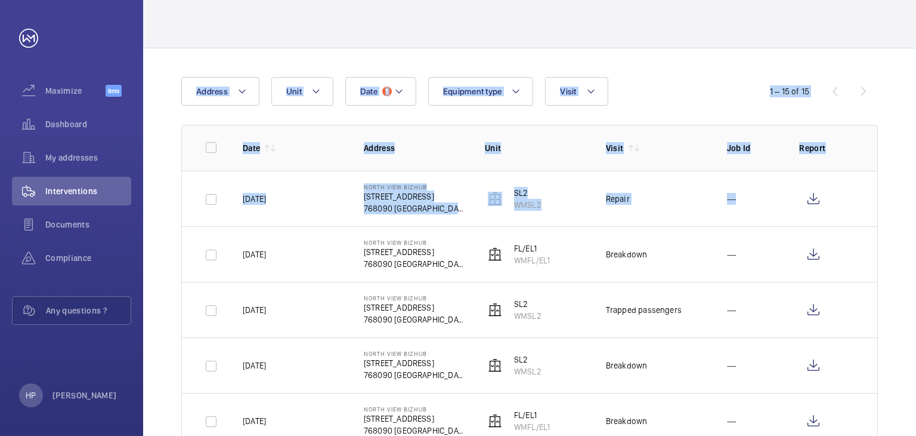
drag, startPoint x: 915, startPoint y: 180, endPoint x: 425, endPoint y: 3, distance: 520.9
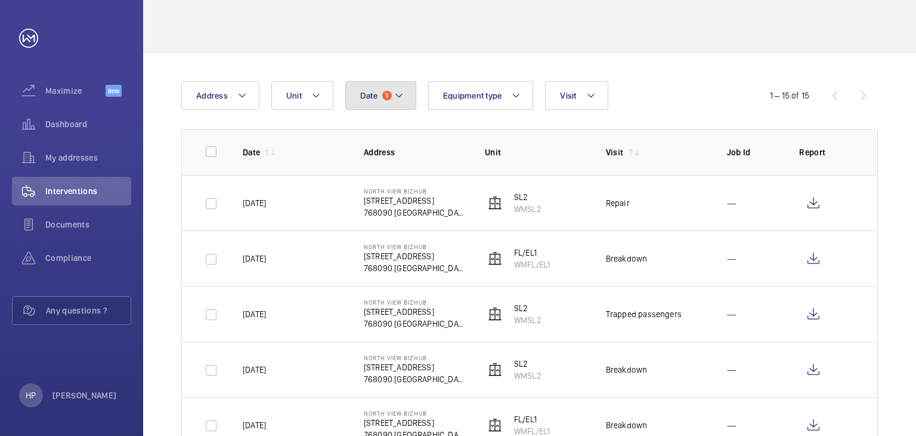
click at [386, 104] on button "Date 1" at bounding box center [380, 95] width 71 height 29
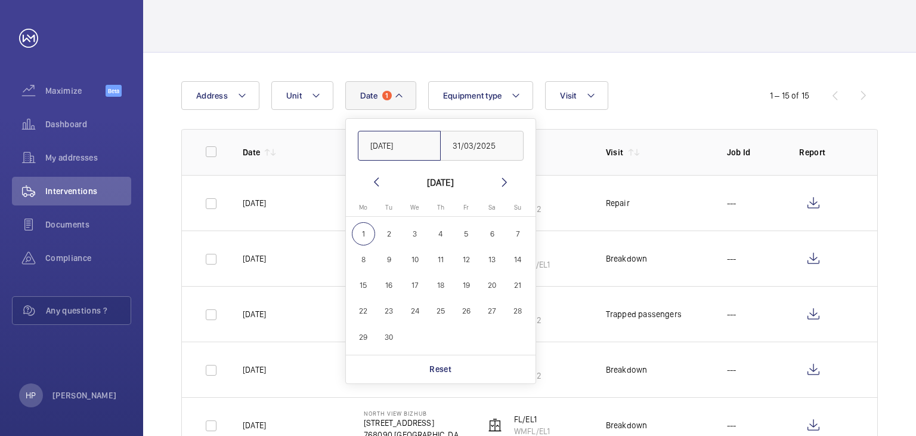
click at [420, 151] on input "[DATE]" at bounding box center [400, 146] width 84 height 30
click at [375, 183] on mat-icon at bounding box center [376, 182] width 14 height 14
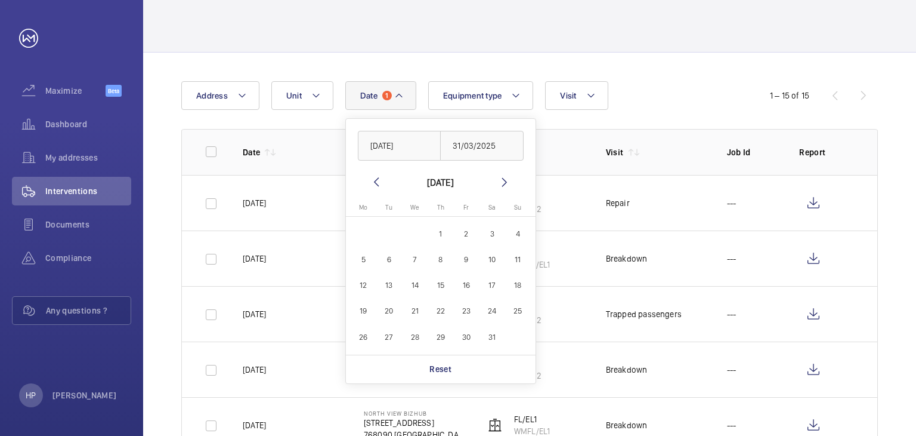
click at [375, 183] on mat-icon at bounding box center [376, 182] width 14 height 14
click at [391, 234] on span "1" at bounding box center [389, 233] width 23 height 23
type input "[DATE]"
click at [419, 340] on span "30" at bounding box center [414, 336] width 23 height 23
type input "[DATE]"
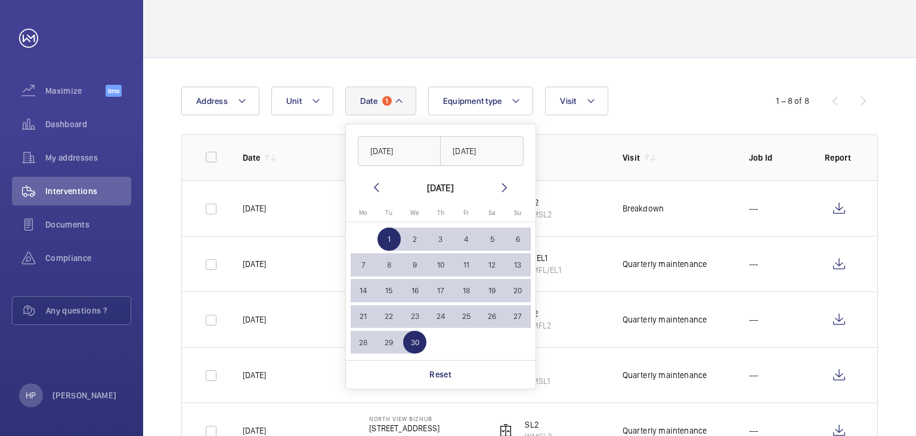
scroll to position [55, 0]
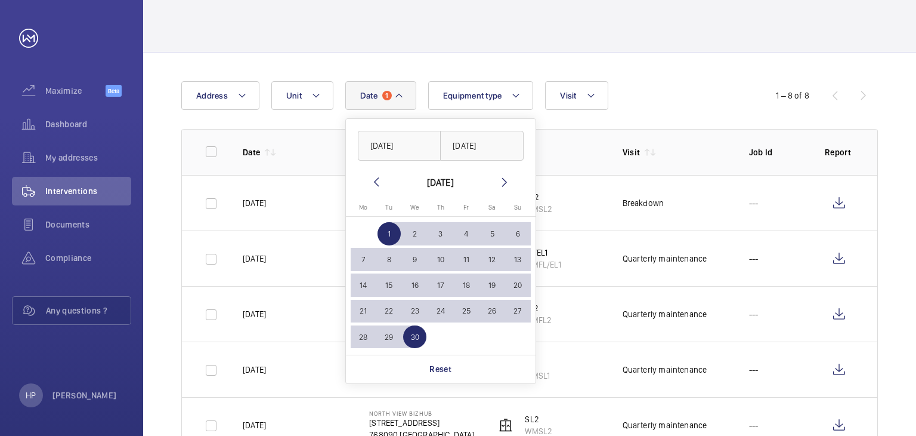
click at [654, 82] on div "Date 1 [DATE] [DATE] [DATE] [DATE] Mo [DATE] Tu [DATE] We [DATE] Th [DATE] Fr […" at bounding box center [458, 95] width 554 height 29
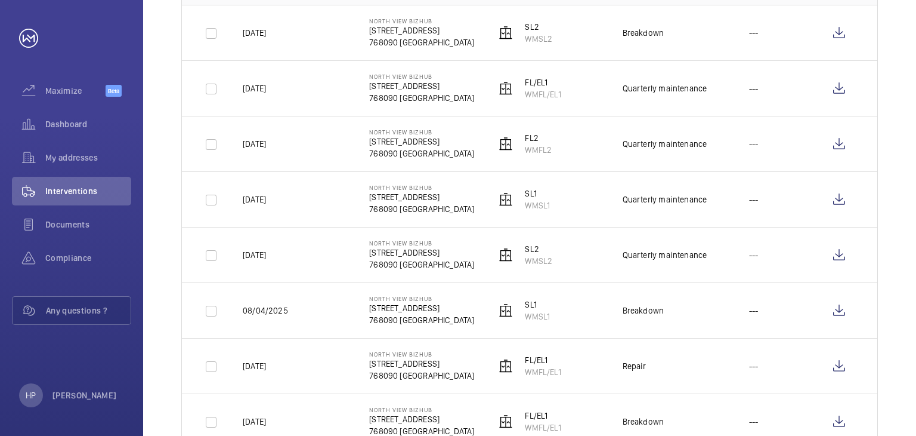
scroll to position [267, 0]
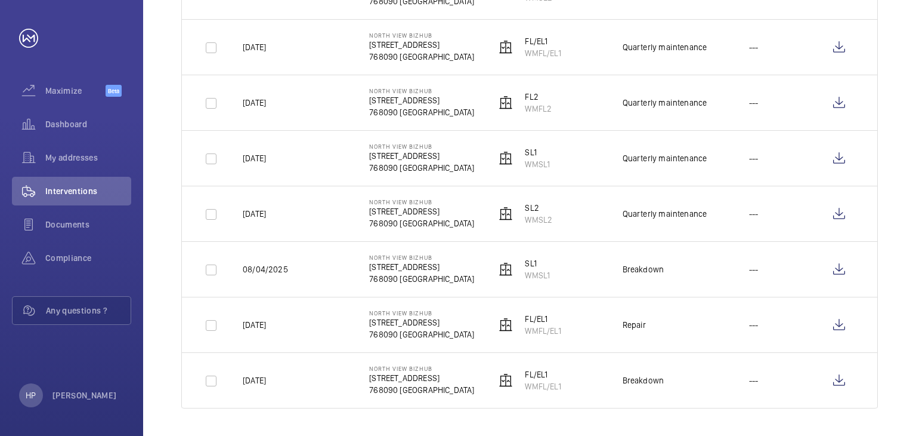
drag, startPoint x: 242, startPoint y: 375, endPoint x: 294, endPoint y: 382, distance: 53.0
click at [294, 382] on td "[DATE]" at bounding box center [287, 380] width 126 height 56
drag, startPoint x: 527, startPoint y: 385, endPoint x: 565, endPoint y: 388, distance: 38.3
click at [565, 388] on td "FL/EL1 WMFL/EL1" at bounding box center [540, 380] width 126 height 56
click at [842, 382] on wm-front-icon-button at bounding box center [839, 380] width 29 height 29
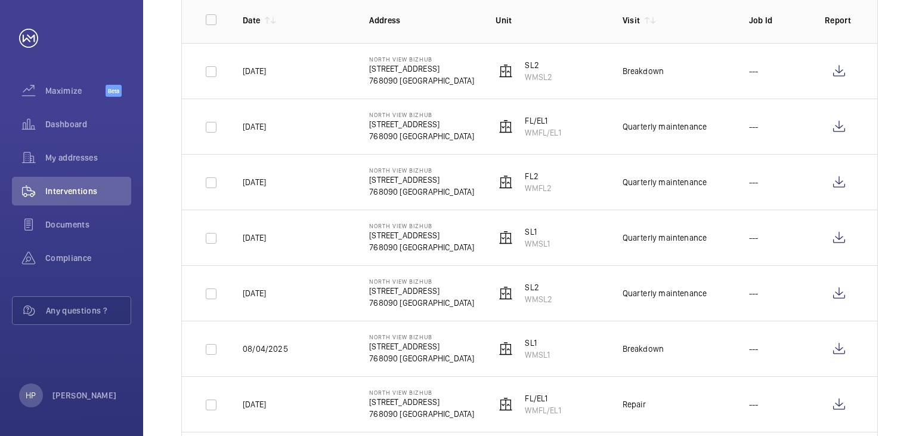
scroll to position [207, 0]
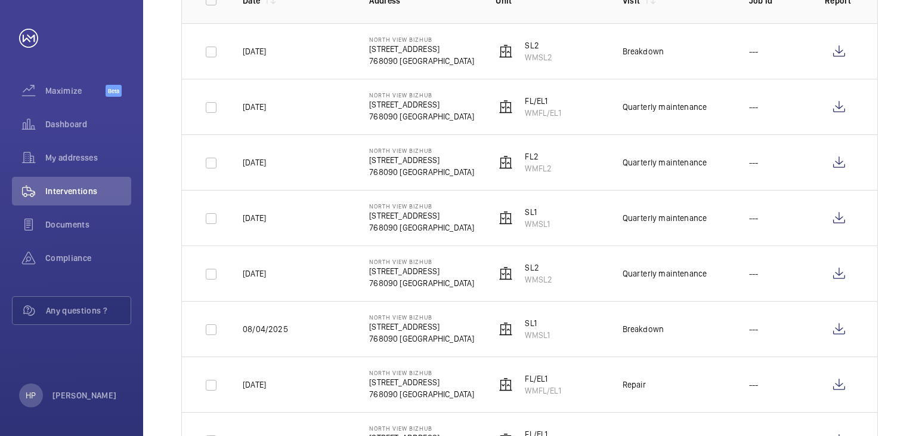
drag, startPoint x: 527, startPoint y: 385, endPoint x: 567, endPoint y: 388, distance: 40.1
click at [567, 388] on td "FL/EL1 WMFL/EL1" at bounding box center [540, 383] width 126 height 55
click at [849, 390] on wm-front-icon-button at bounding box center [839, 384] width 29 height 29
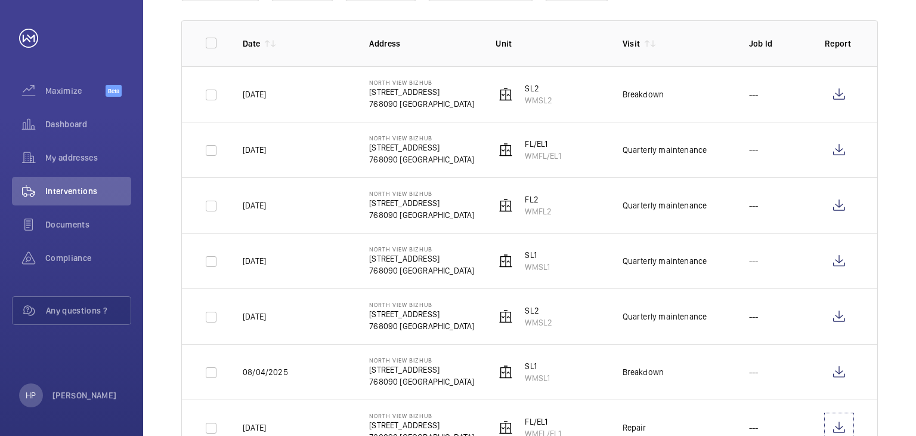
scroll to position [147, 0]
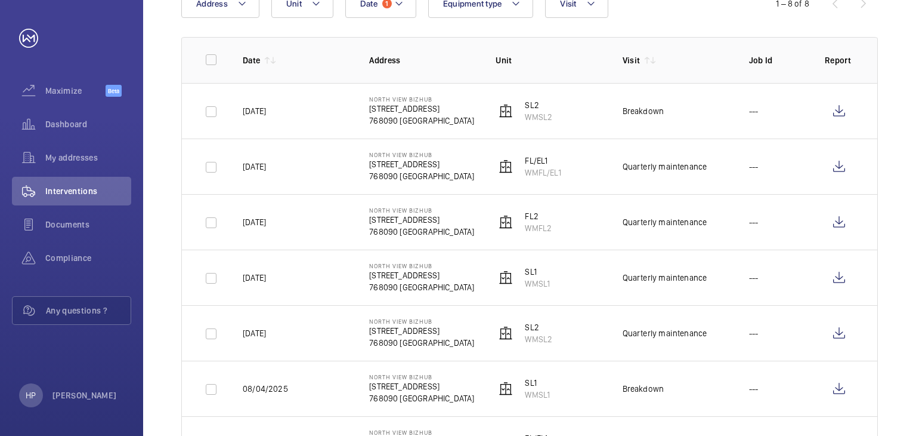
drag, startPoint x: 294, startPoint y: 387, endPoint x: 236, endPoint y: 391, distance: 57.4
click at [236, 391] on td "08/04/2025" at bounding box center [287, 387] width 126 height 55
drag, startPoint x: 551, startPoint y: 393, endPoint x: 532, endPoint y: 393, distance: 18.5
click at [527, 393] on td "SL1 WMSL1" at bounding box center [540, 387] width 126 height 55
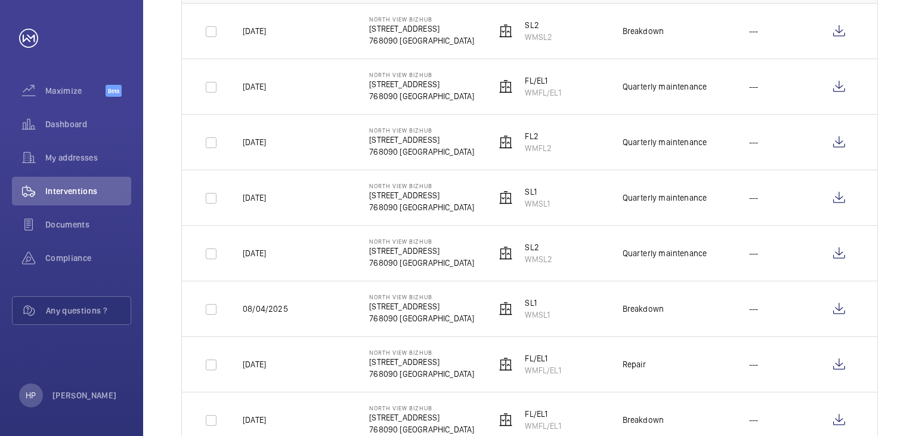
scroll to position [267, 0]
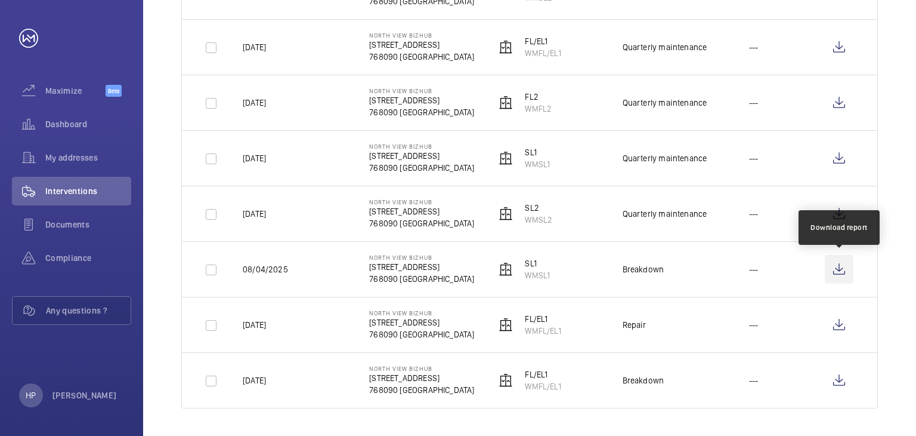
click at [833, 273] on wm-front-icon-button at bounding box center [839, 269] width 29 height 29
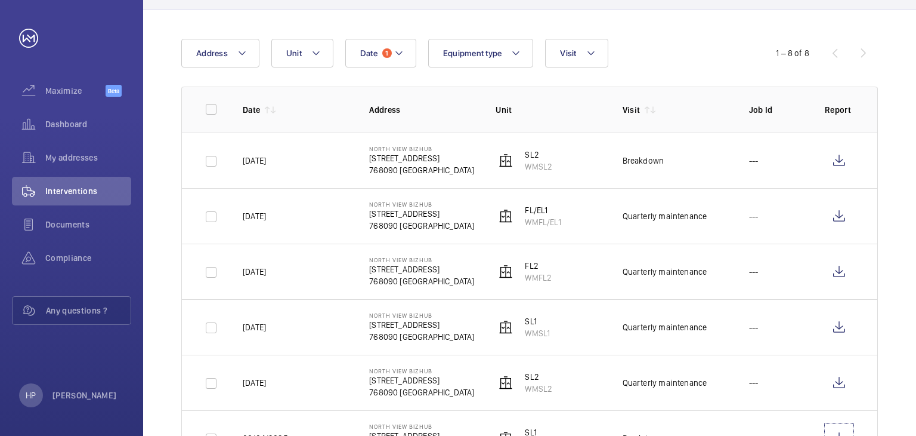
scroll to position [88, 0]
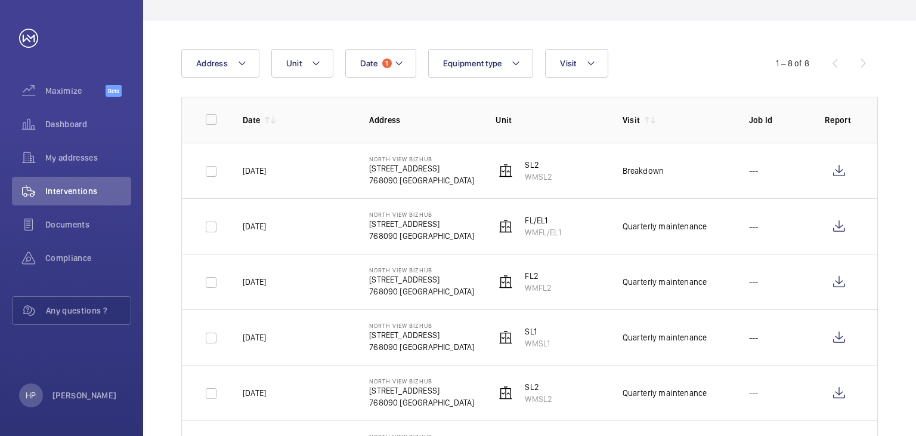
drag, startPoint x: 289, startPoint y: 391, endPoint x: 239, endPoint y: 390, distance: 50.1
click at [239, 390] on td "[DATE]" at bounding box center [287, 392] width 126 height 55
drag, startPoint x: 525, startPoint y: 397, endPoint x: 556, endPoint y: 399, distance: 31.1
click at [556, 399] on td "SL2 WMSL2" at bounding box center [540, 392] width 126 height 55
drag, startPoint x: 624, startPoint y: 392, endPoint x: 714, endPoint y: 393, distance: 89.5
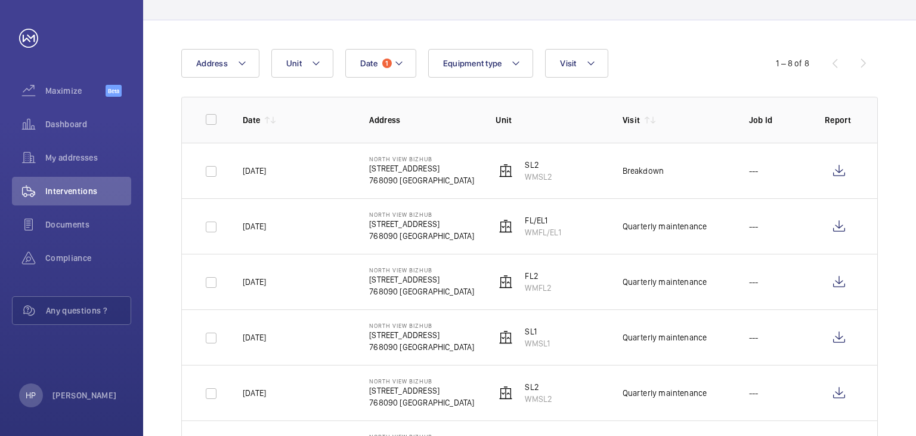
click at [714, 393] on td "Quarterly maintenance" at bounding box center [667, 392] width 126 height 55
click at [838, 388] on wm-front-icon-button at bounding box center [839, 392] width 29 height 29
